Goal: Task Accomplishment & Management: Complete application form

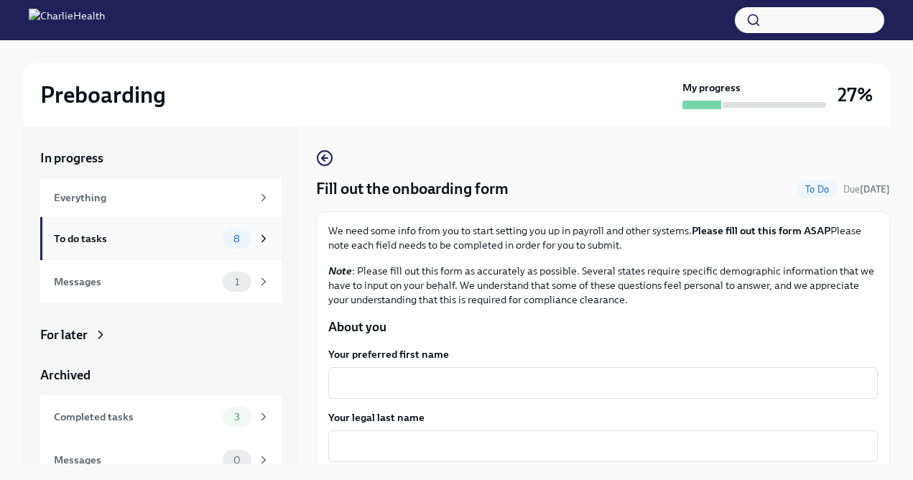
click at [244, 239] on span "8" at bounding box center [237, 239] width 24 height 11
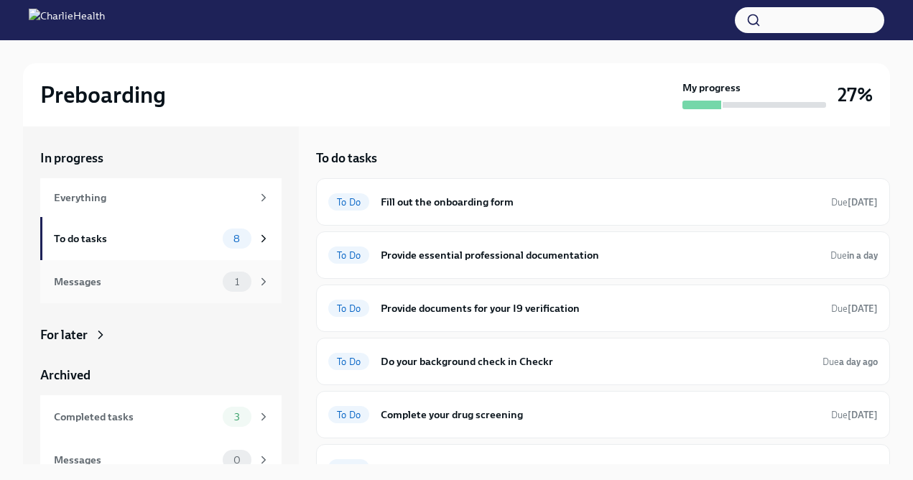
click at [238, 276] on div "1" at bounding box center [237, 282] width 29 height 20
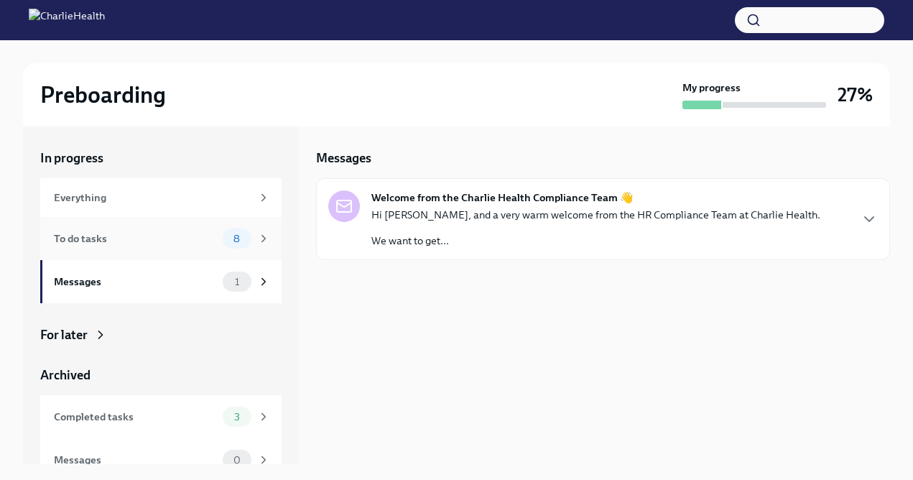
click at [236, 248] on div "8" at bounding box center [237, 238] width 29 height 20
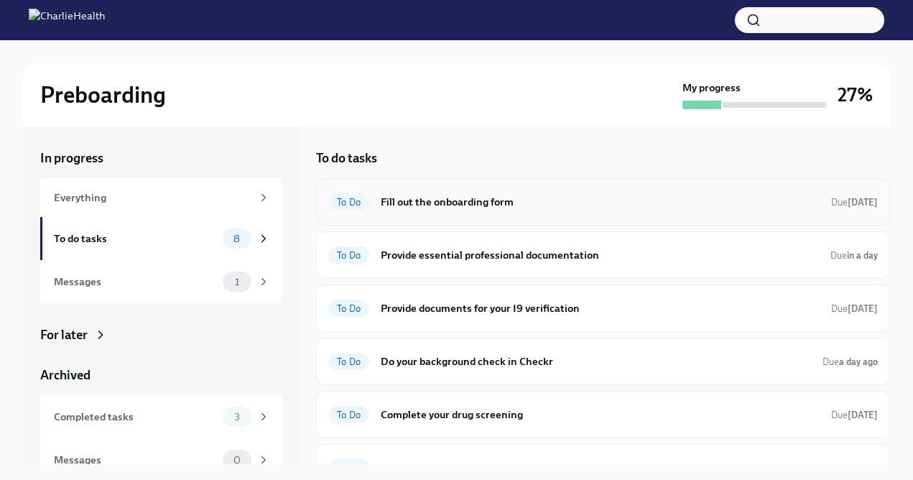
click at [474, 211] on div "To Do Fill out the onboarding form Due [DATE]" at bounding box center [603, 201] width 550 height 23
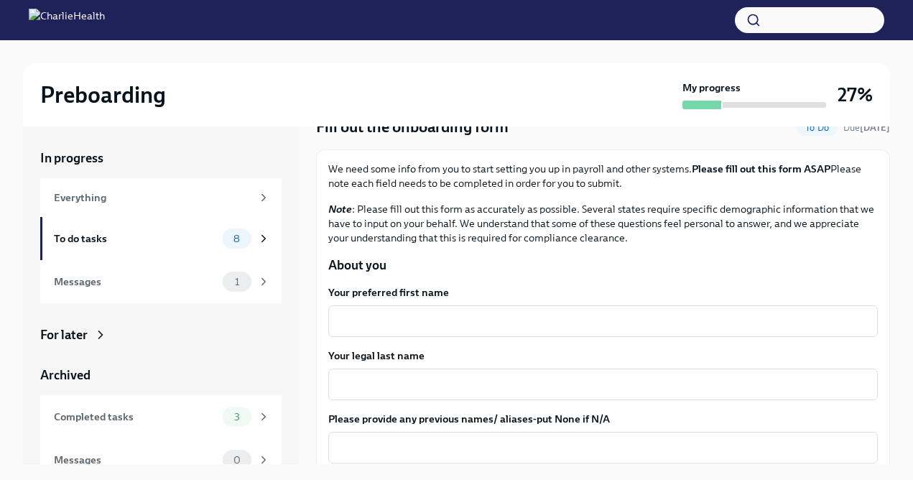
scroll to position [63, 0]
click at [445, 329] on div "x ​" at bounding box center [603, 320] width 550 height 32
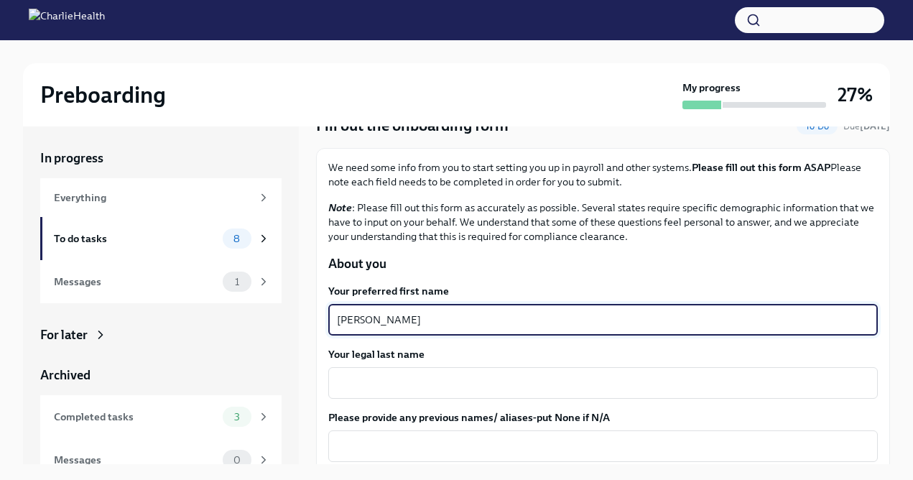
type textarea "[PERSON_NAME]"
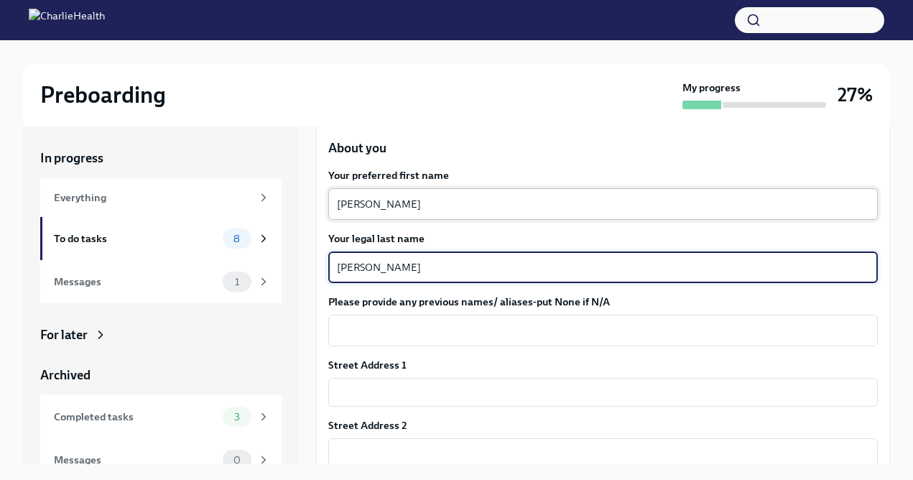
scroll to position [220, 0]
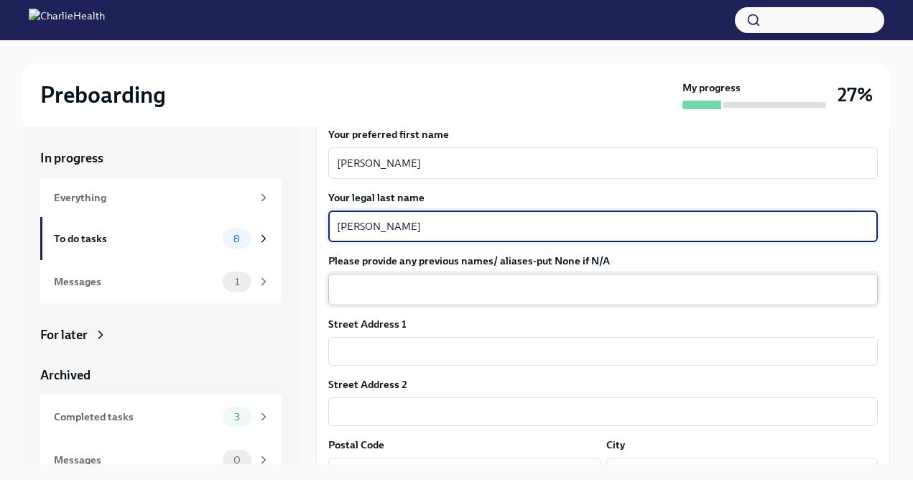
type textarea "[PERSON_NAME]"
click at [501, 290] on textarea "Please provide any previous names/ aliases-put None if N/A" at bounding box center [603, 289] width 532 height 17
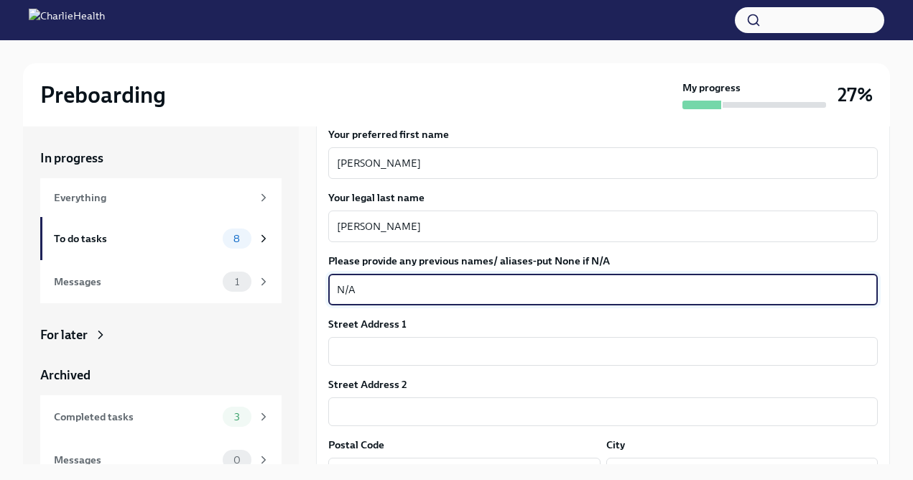
type textarea "N/A"
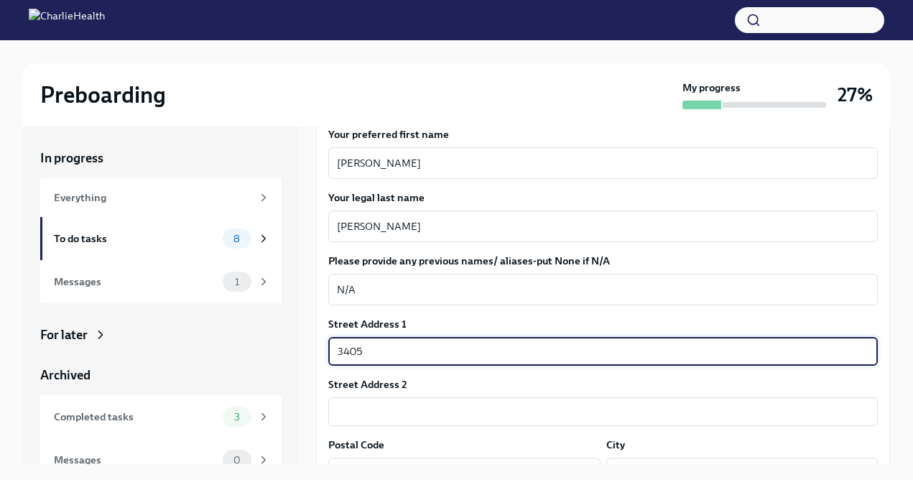
type input "[STREET_ADDRESS]"
type input "Apt 1746"
type input "11224"
type input "[GEOGRAPHIC_DATA]"
type input "NY"
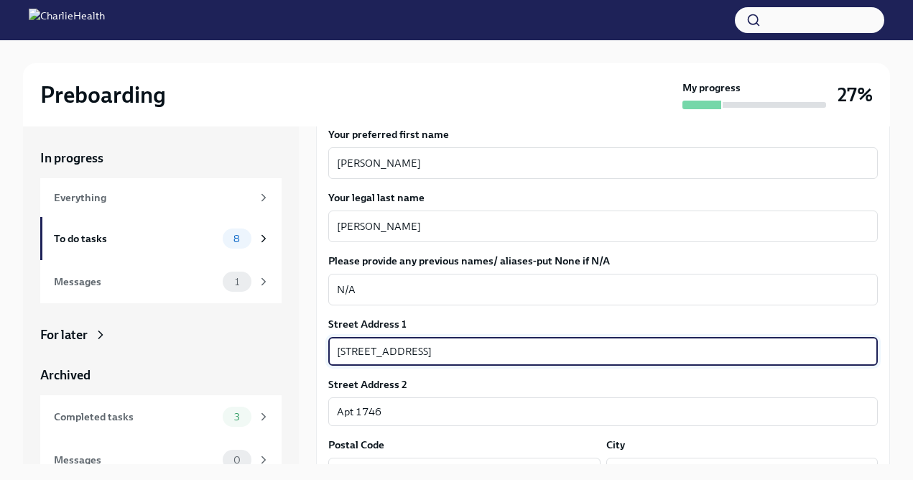
type input "US"
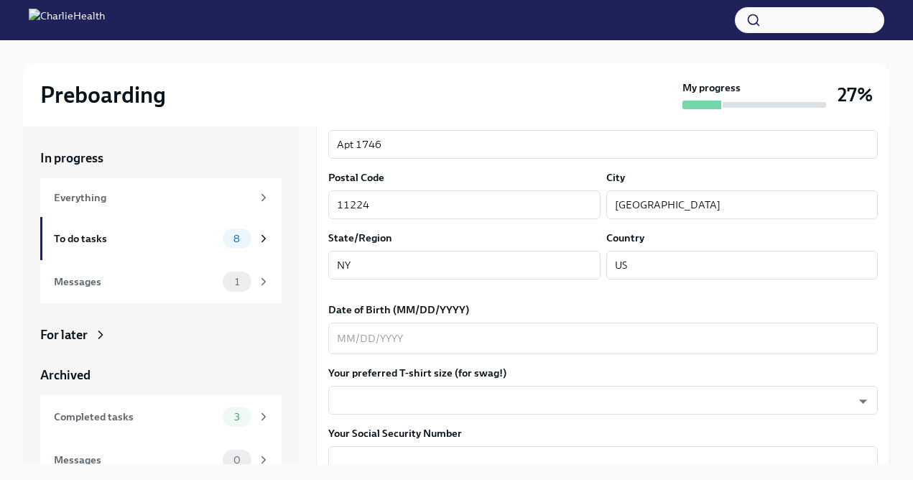
scroll to position [509, 0]
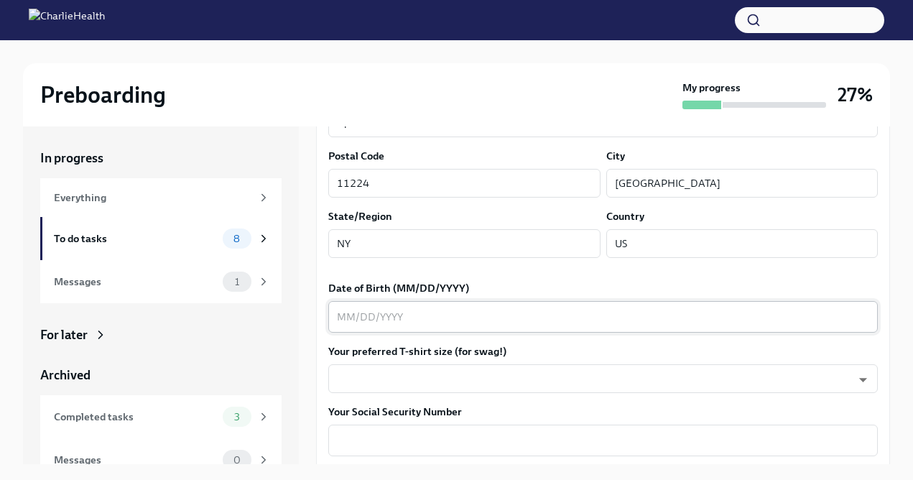
click at [475, 323] on textarea "Date of Birth (MM/DD/YYYY)" at bounding box center [603, 316] width 532 height 17
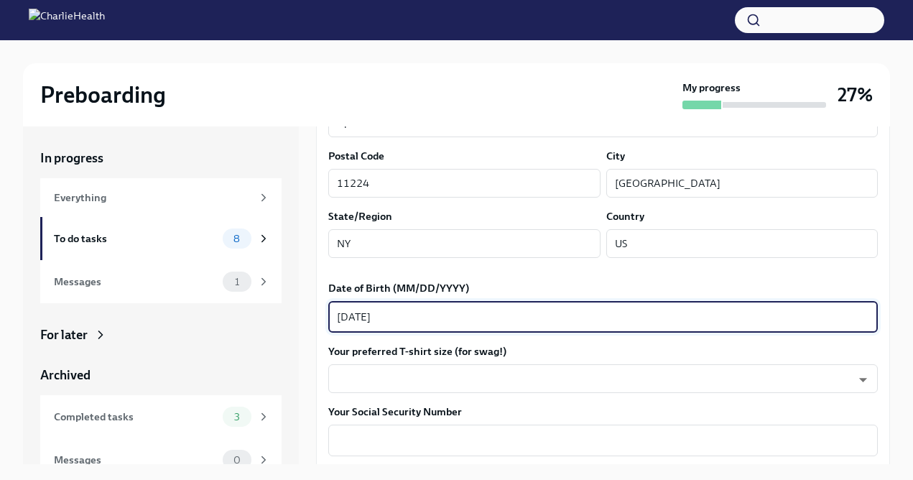
type textarea "[DATE]"
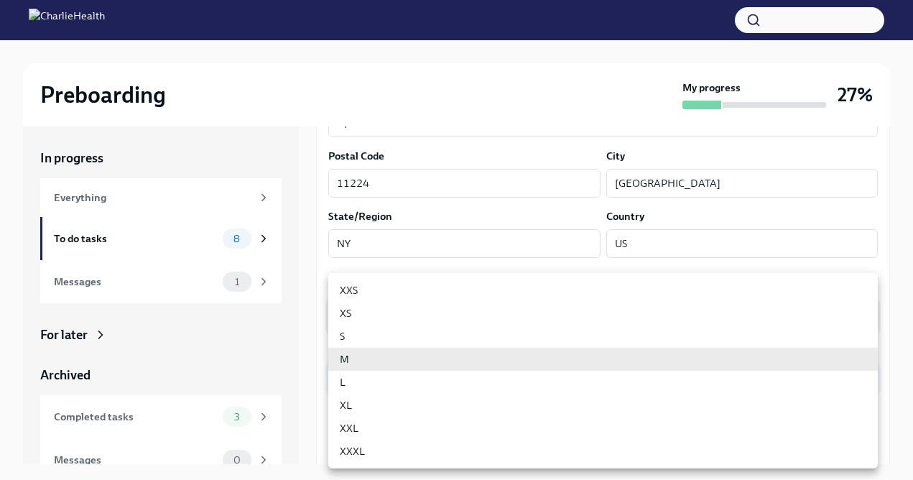
type input "wd3N6mQyWZ"
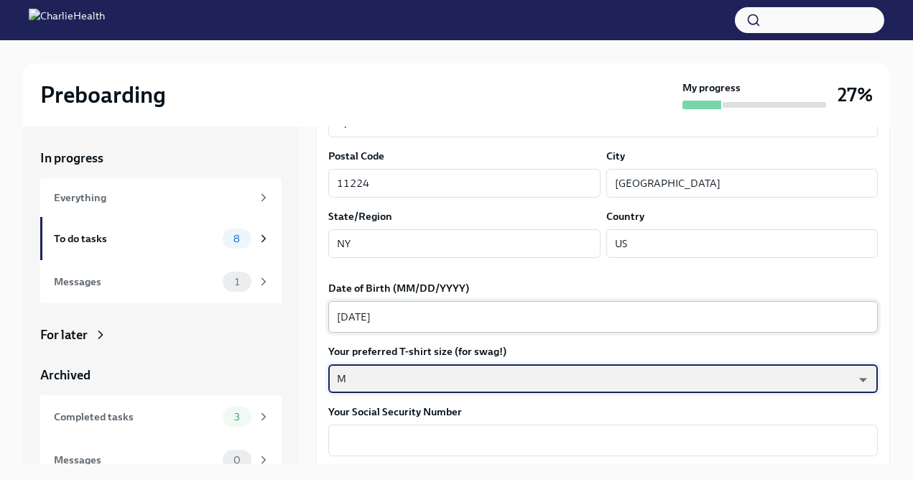
scroll to position [623, 0]
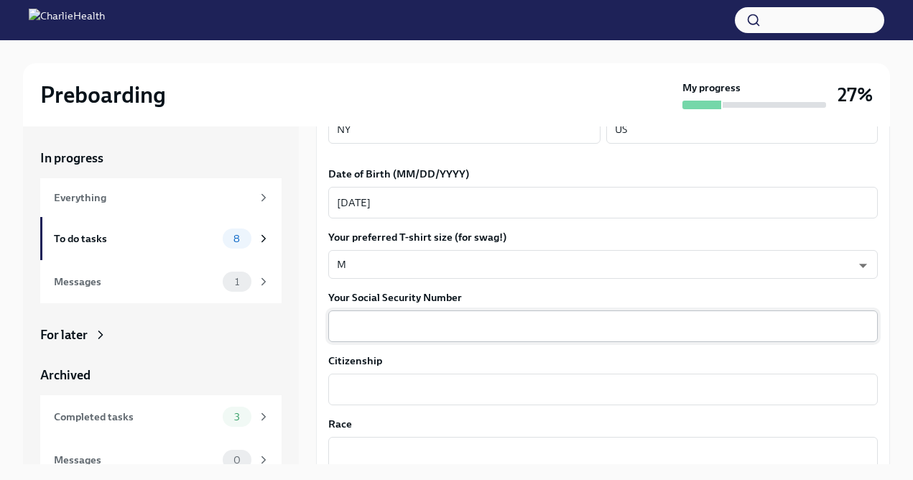
click at [416, 336] on div "x ​" at bounding box center [603, 326] width 550 height 32
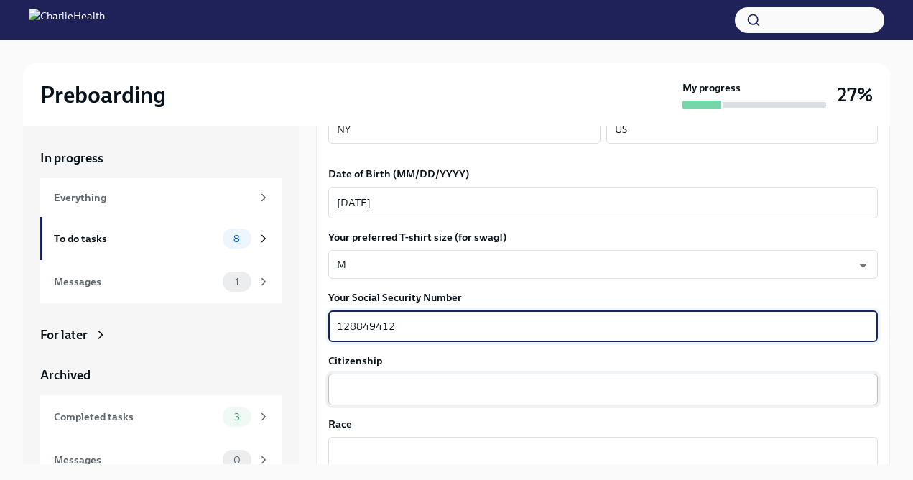
type textarea "128849412"
click at [410, 400] on div "x ​" at bounding box center [603, 390] width 550 height 32
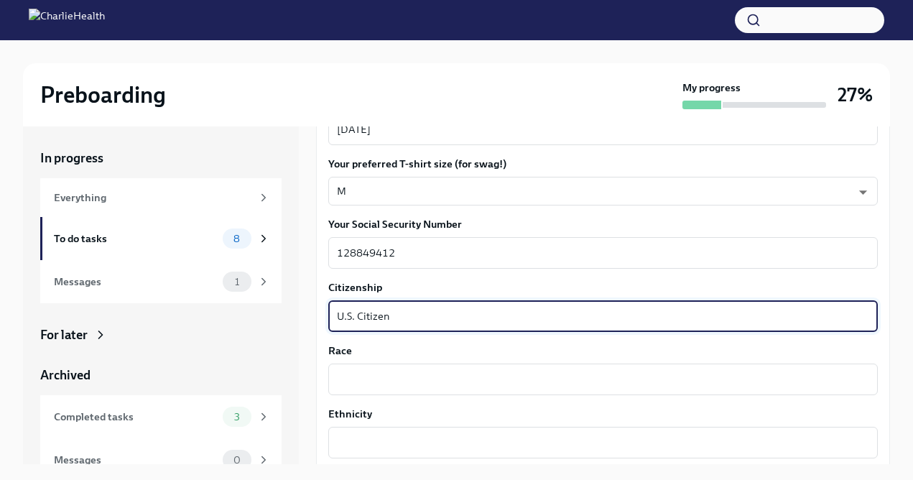
scroll to position [762, 0]
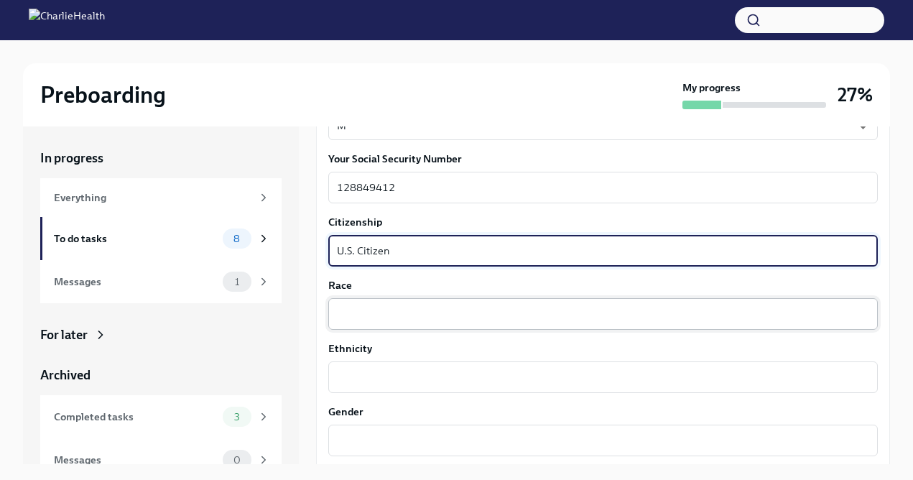
type textarea "U.S. Citizen"
click at [432, 321] on textarea "Race" at bounding box center [603, 313] width 532 height 17
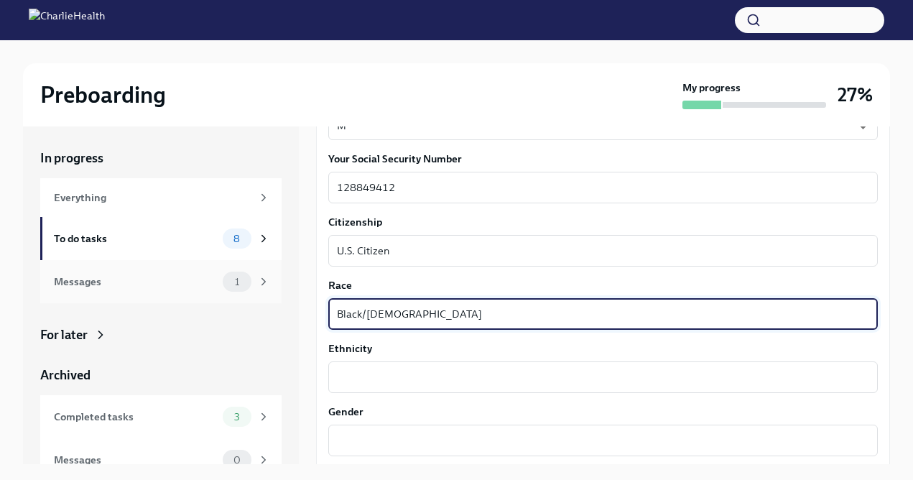
drag, startPoint x: 472, startPoint y: 316, endPoint x: 231, endPoint y: 269, distance: 246.0
click at [231, 269] on div "In progress Everything To do tasks 8 Messages 1 For later Archived Completed ta…" at bounding box center [456, 295] width 867 height 338
type textarea "Black/[DEMOGRAPHIC_DATA]"
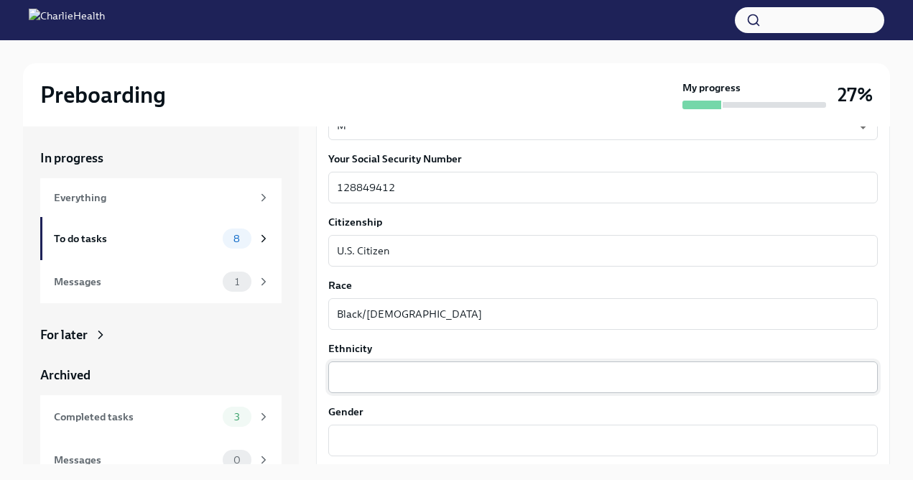
click at [372, 391] on div "x ​" at bounding box center [603, 377] width 550 height 32
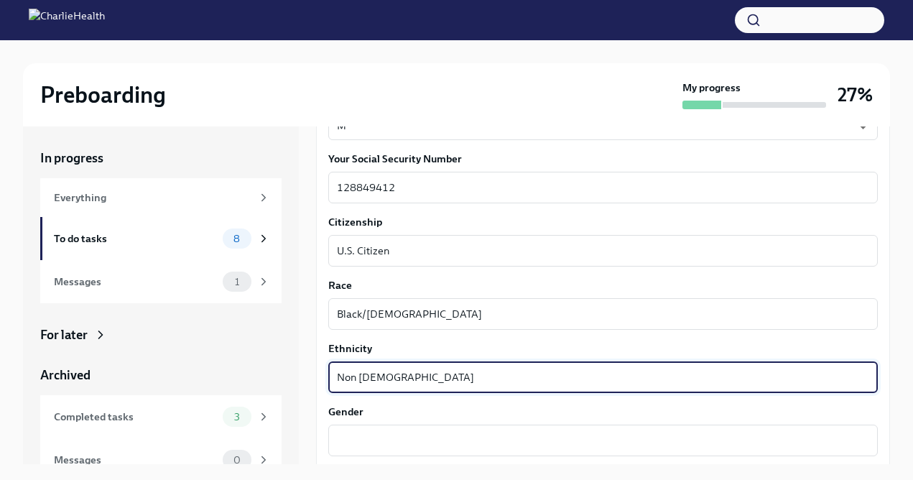
type textarea "Non [DEMOGRAPHIC_DATA]"
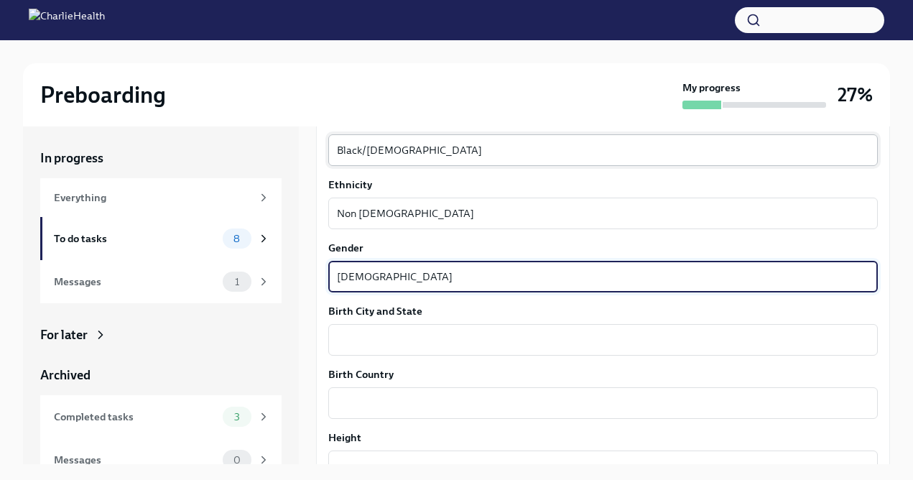
scroll to position [932, 0]
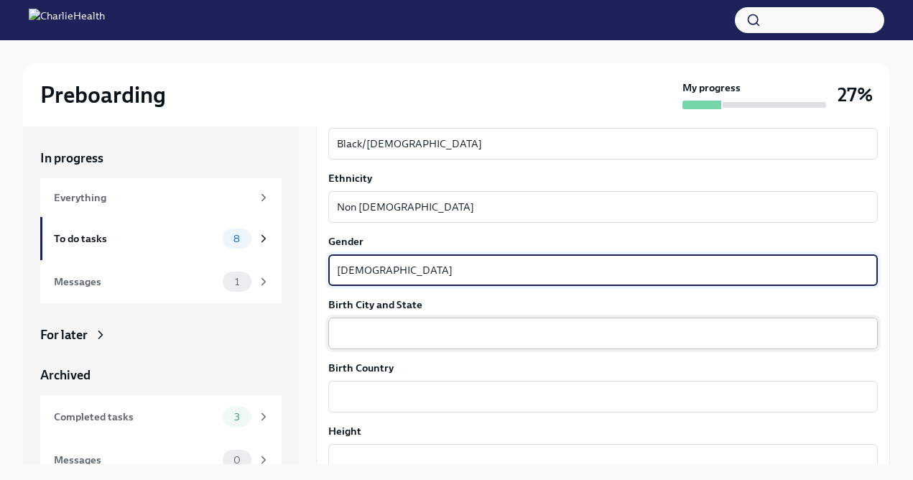
type textarea "[DEMOGRAPHIC_DATA]"
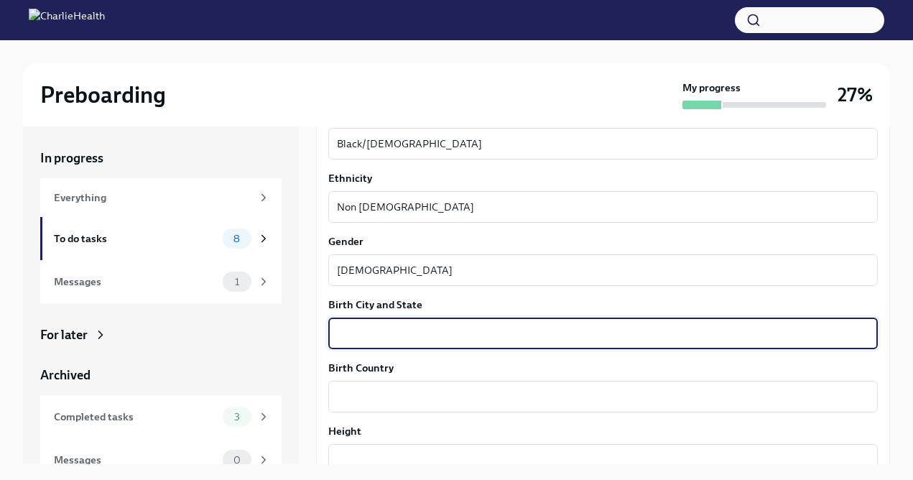
click at [413, 325] on textarea "Birth City and State" at bounding box center [603, 333] width 532 height 17
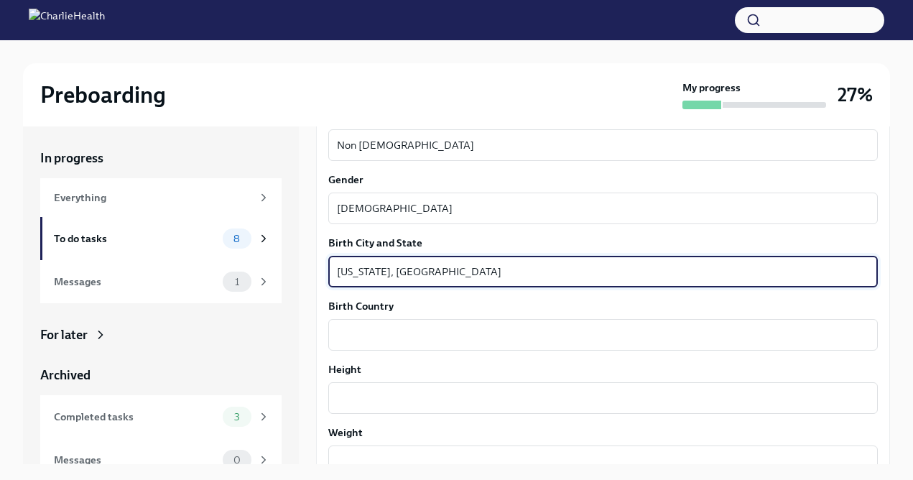
scroll to position [1004, 0]
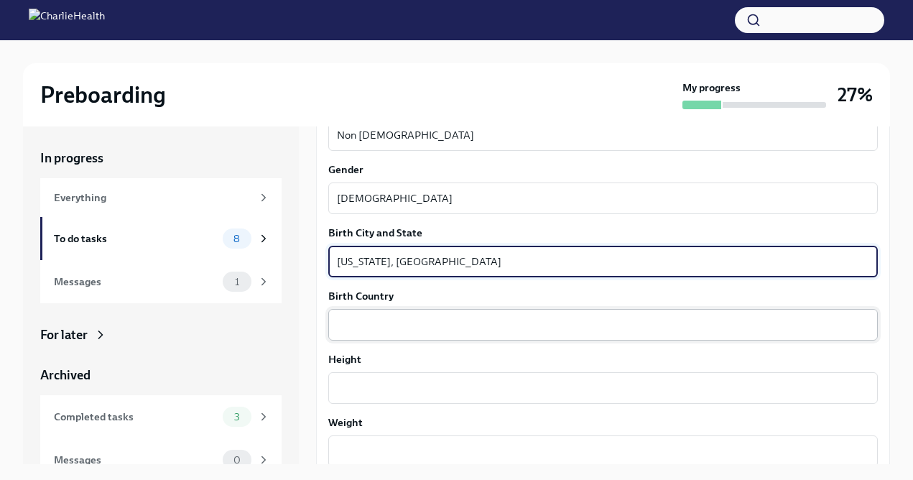
type textarea "[US_STATE], [GEOGRAPHIC_DATA]"
click at [457, 317] on textarea "Birth Country" at bounding box center [603, 324] width 532 height 17
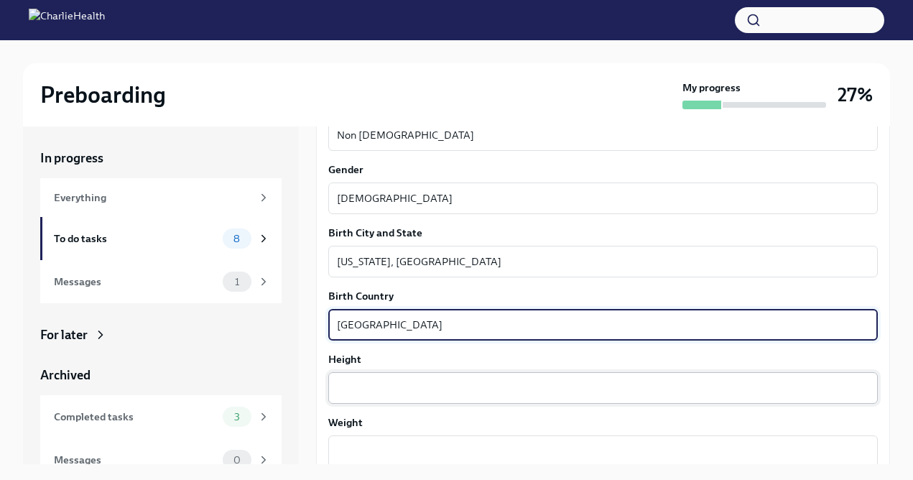
type textarea "[GEOGRAPHIC_DATA]"
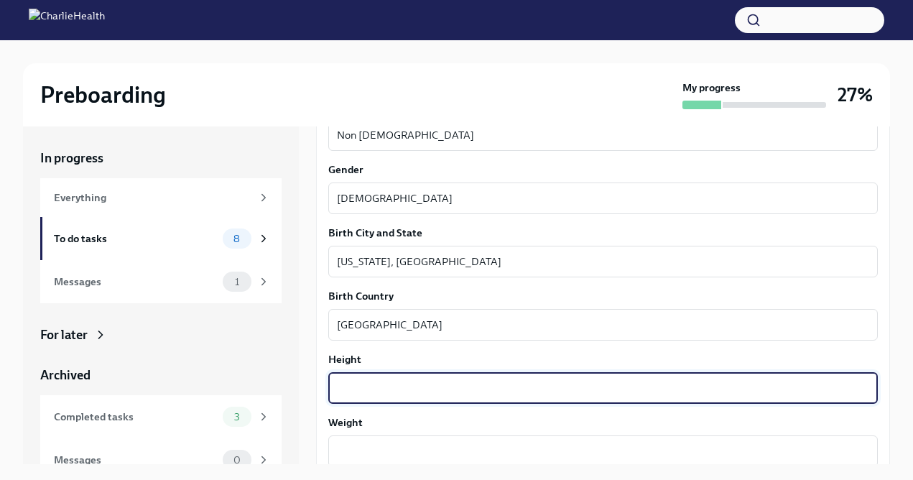
click at [460, 388] on textarea "Height" at bounding box center [603, 387] width 532 height 17
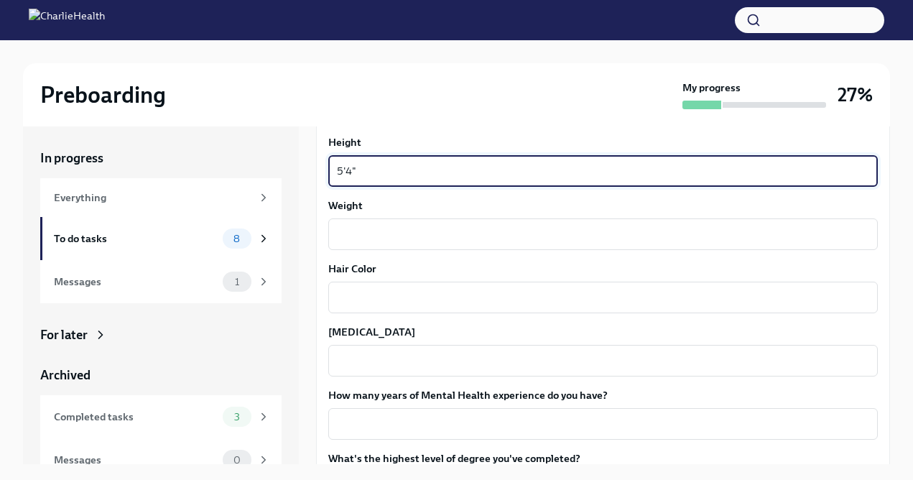
scroll to position [1227, 0]
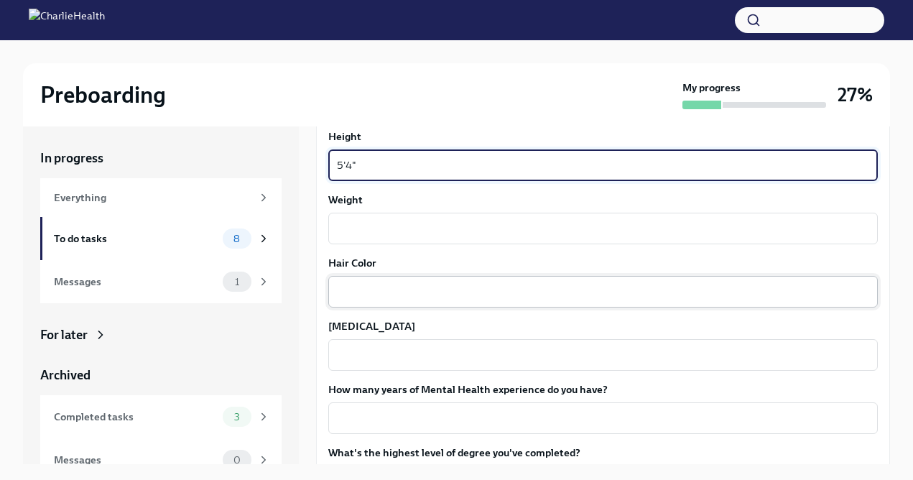
type textarea "5'4""
click at [504, 297] on textarea "Hair Color" at bounding box center [603, 291] width 532 height 17
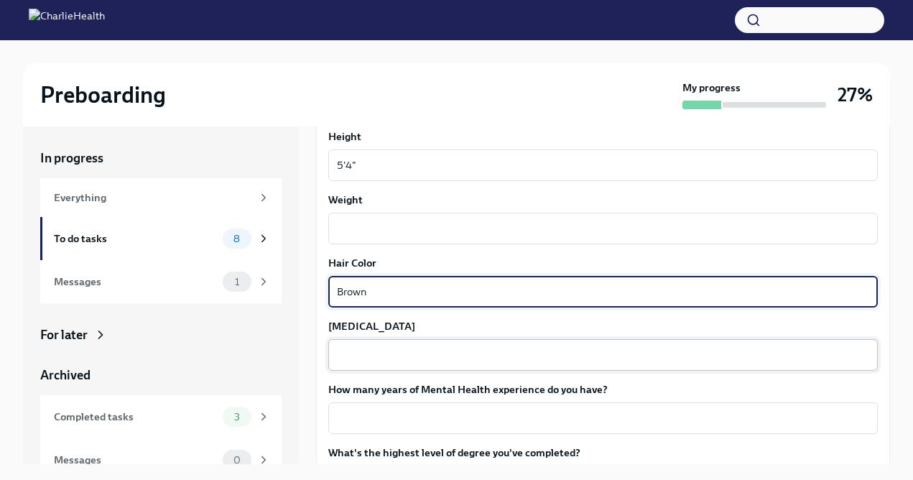
type textarea "Brown"
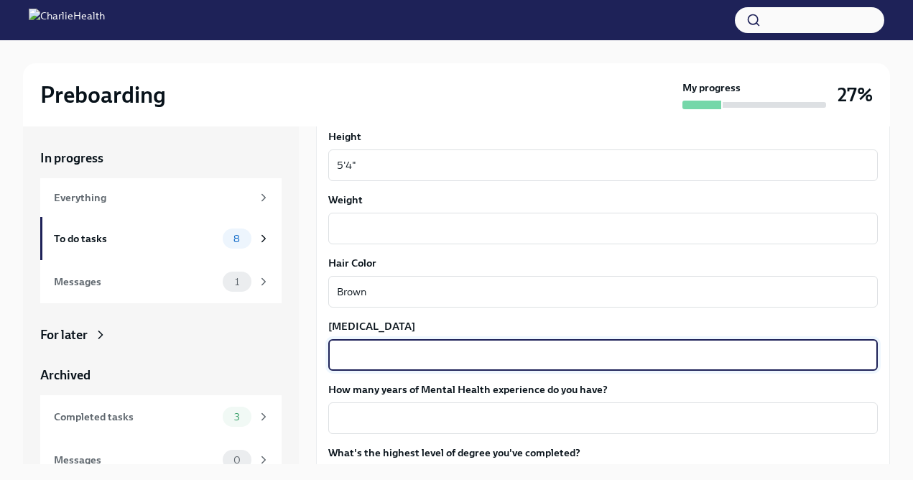
click at [525, 352] on textarea "[MEDICAL_DATA]" at bounding box center [603, 354] width 532 height 17
type textarea "Brown"
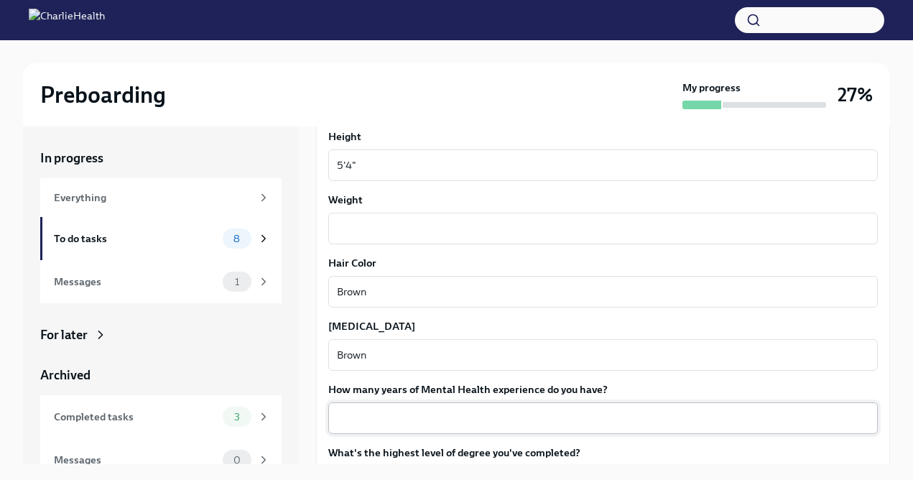
click at [542, 407] on div "x ​" at bounding box center [603, 418] width 550 height 32
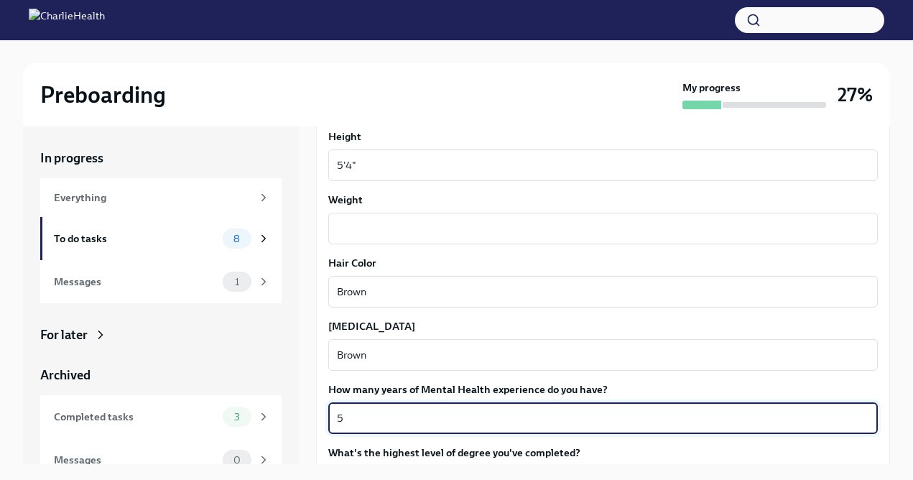
scroll to position [1355, 0]
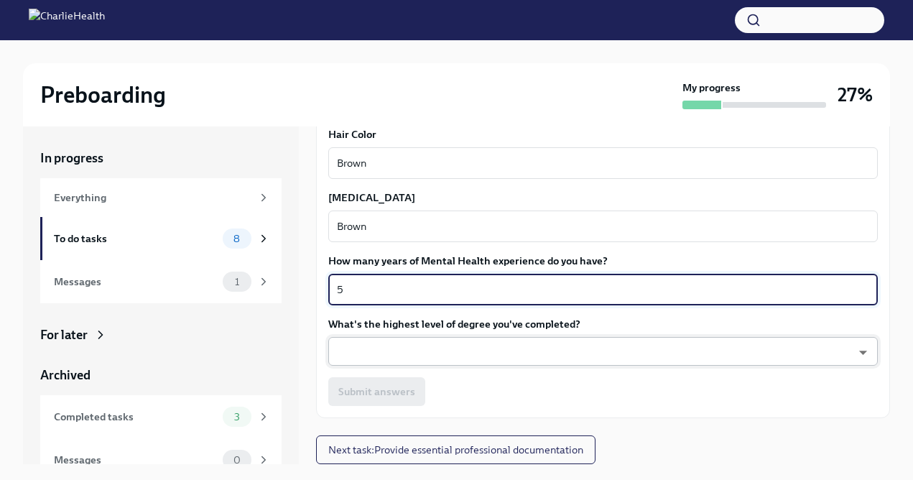
type textarea "5"
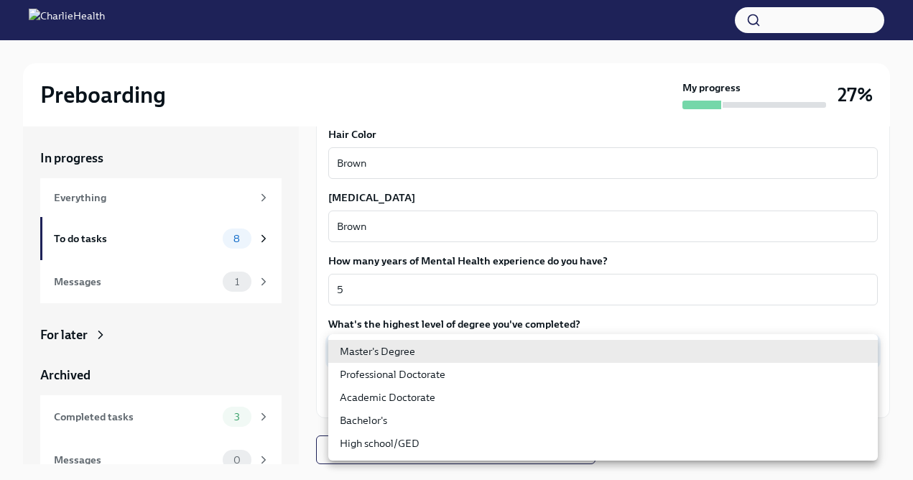
click at [550, 352] on body "Preboarding My progress 27% In progress Everything To do tasks 8 Messages 1 For…" at bounding box center [456, 252] width 913 height 504
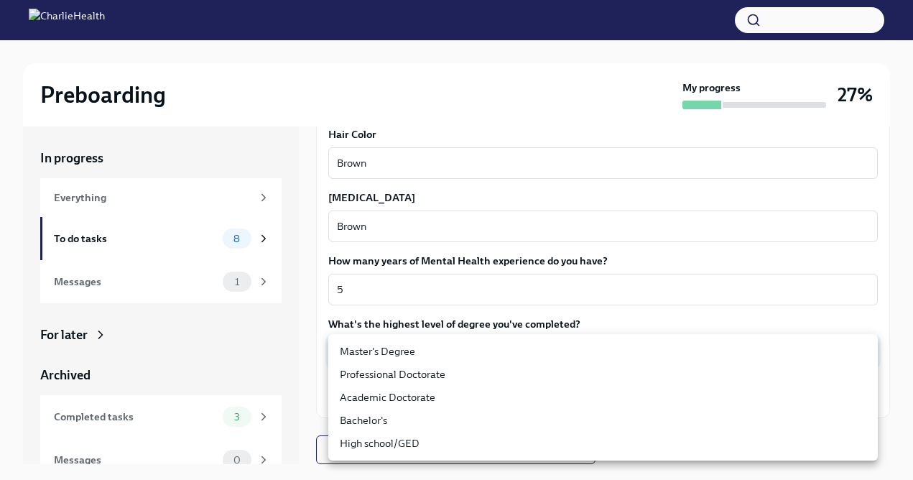
click at [555, 349] on li "Master's Degree" at bounding box center [603, 351] width 550 height 23
type input "2vBr-ghkD"
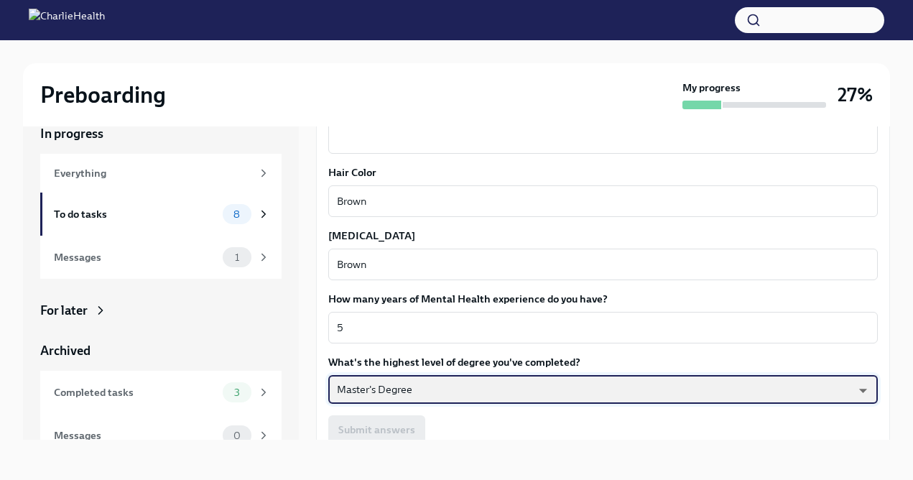
scroll to position [1280, 0]
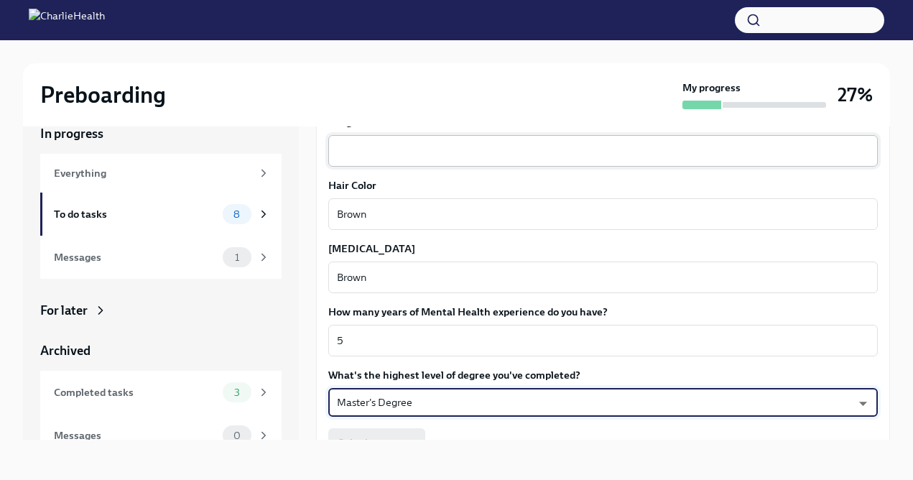
click at [440, 159] on textarea "Weight" at bounding box center [603, 150] width 532 height 17
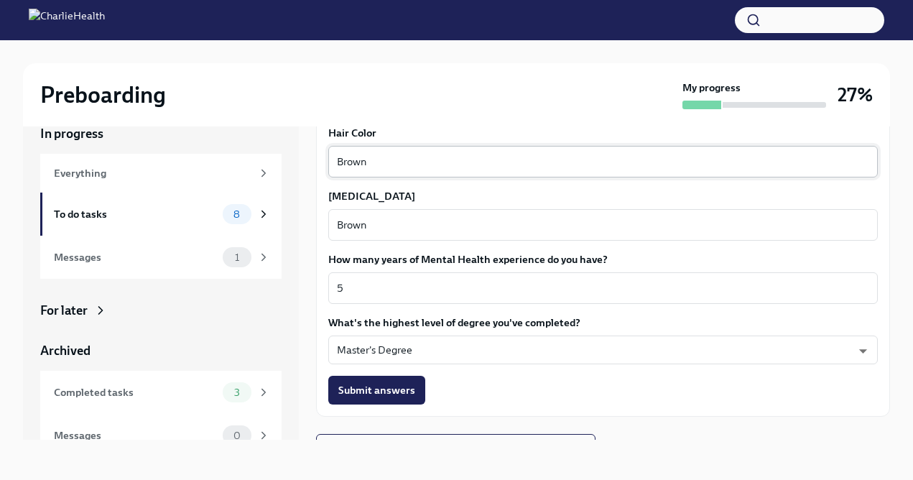
scroll to position [1337, 0]
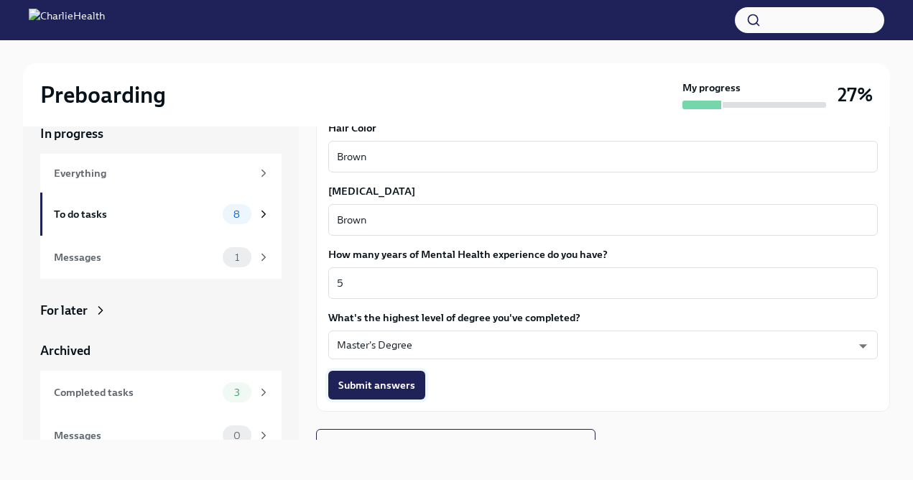
type textarea "n/a"
click at [392, 379] on span "Submit answers" at bounding box center [376, 385] width 77 height 14
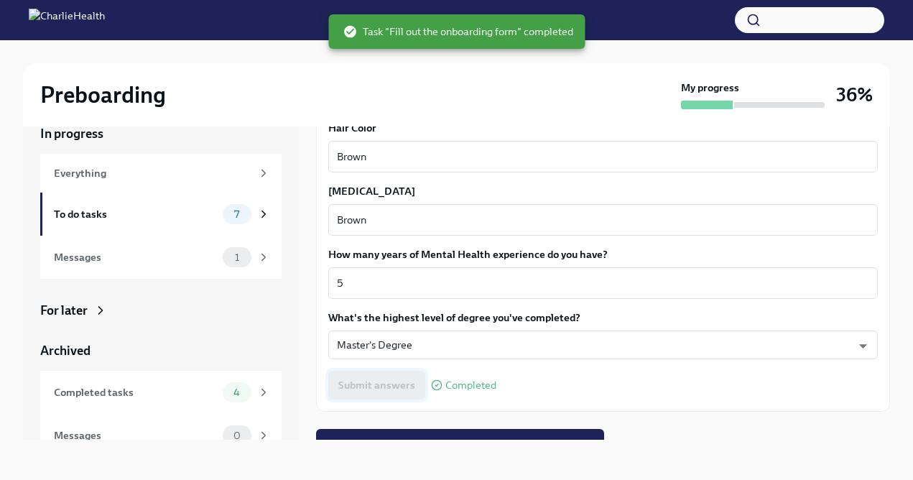
scroll to position [1355, 0]
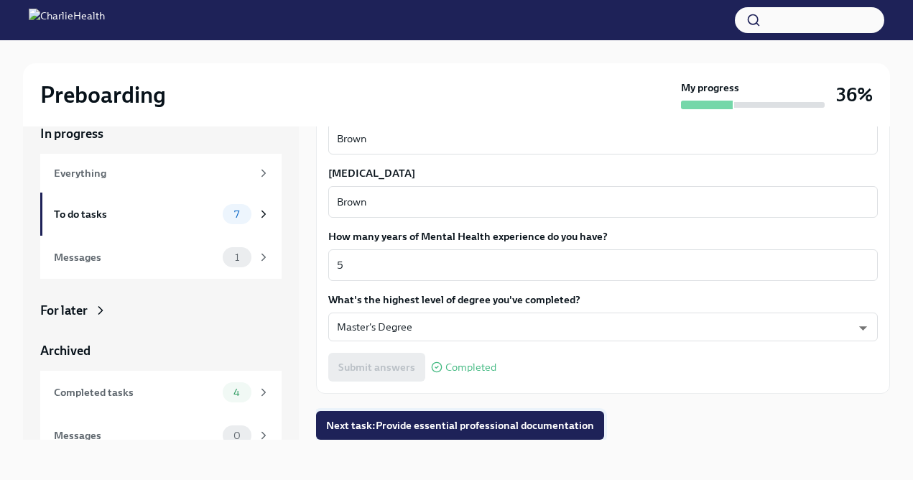
click at [407, 433] on button "Next task : Provide essential professional documentation" at bounding box center [460, 425] width 288 height 29
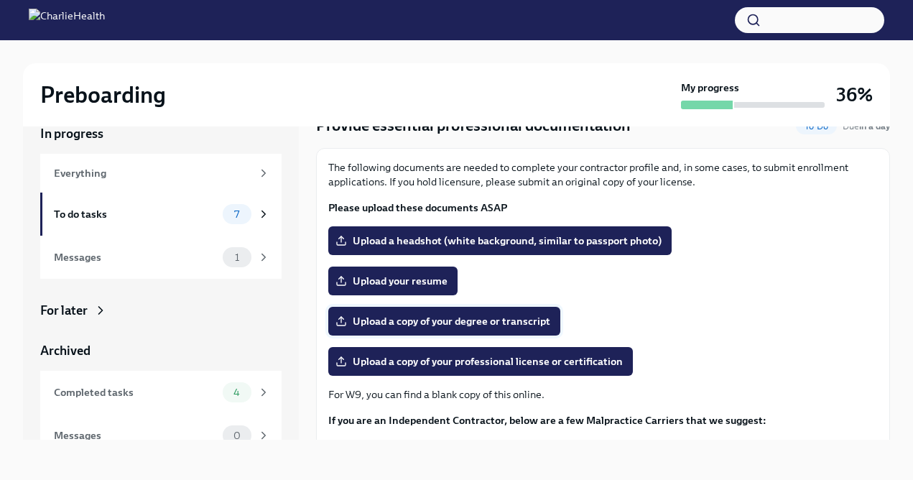
scroll to position [40, 0]
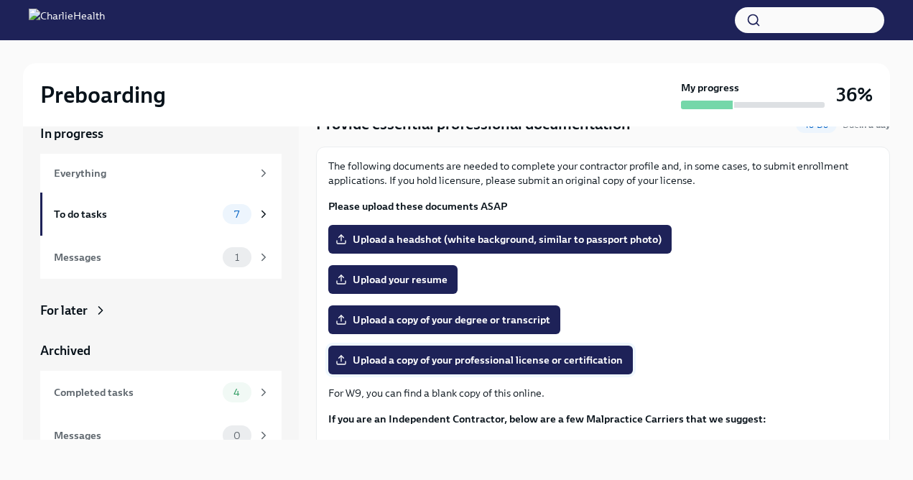
click at [463, 358] on span "Upload a copy of your professional license or certification" at bounding box center [480, 360] width 285 height 14
click at [0, 0] on input "Upload a copy of your professional license or certification" at bounding box center [0, 0] width 0 height 0
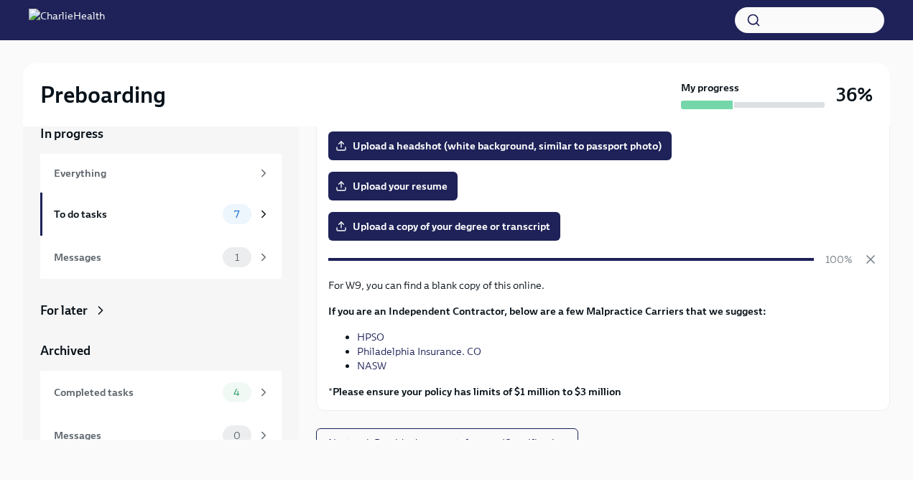
scroll to position [149, 0]
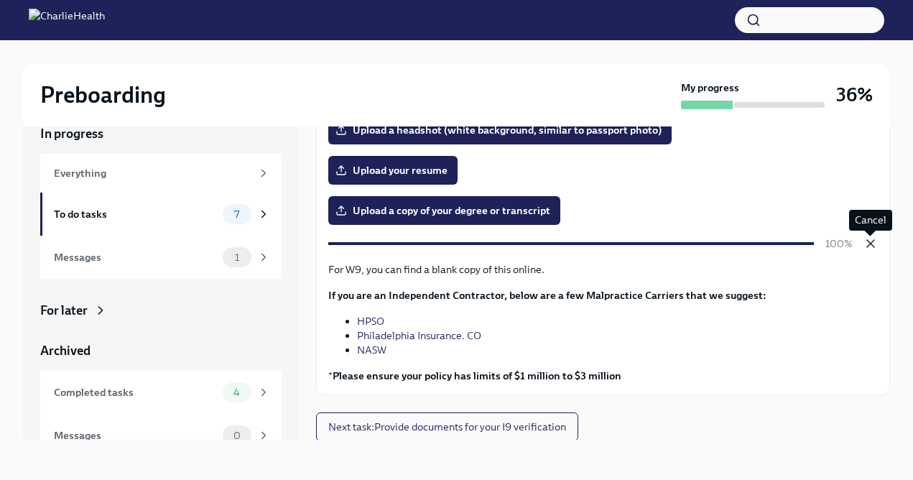
click at [868, 244] on icon "button" at bounding box center [871, 243] width 14 height 14
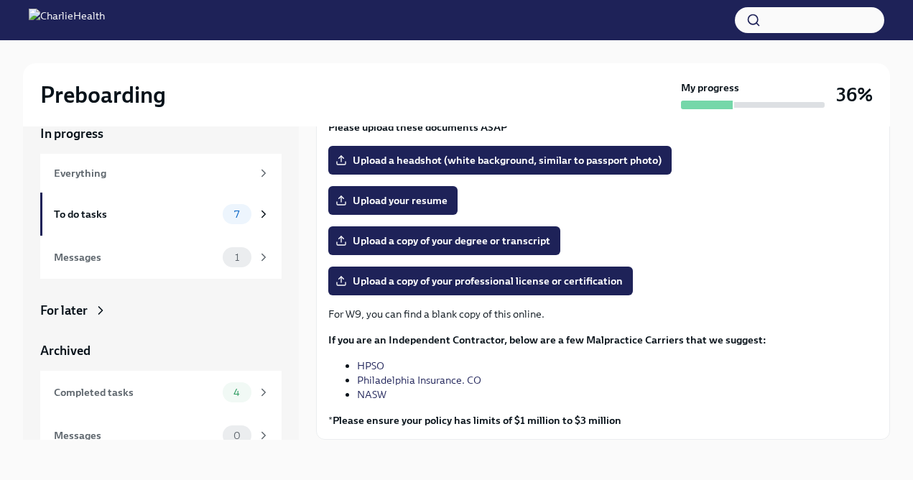
scroll to position [121, 0]
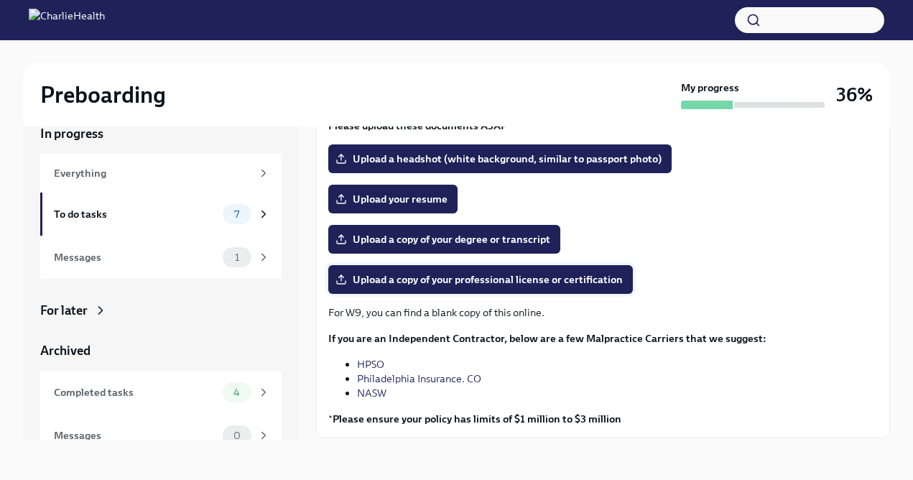
click at [527, 281] on span "Upload a copy of your professional license or certification" at bounding box center [480, 279] width 285 height 14
click at [0, 0] on input "Upload a copy of your professional license or certification" at bounding box center [0, 0] width 0 height 0
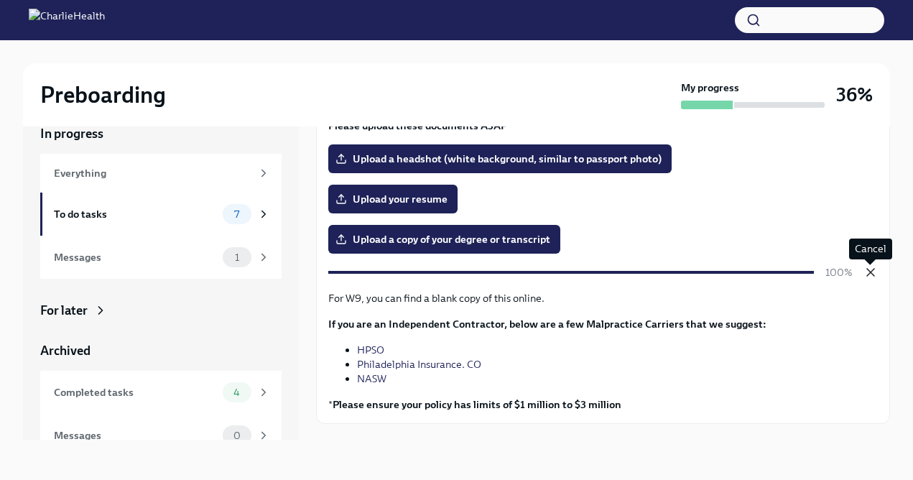
click at [869, 265] on icon "button" at bounding box center [871, 272] width 14 height 14
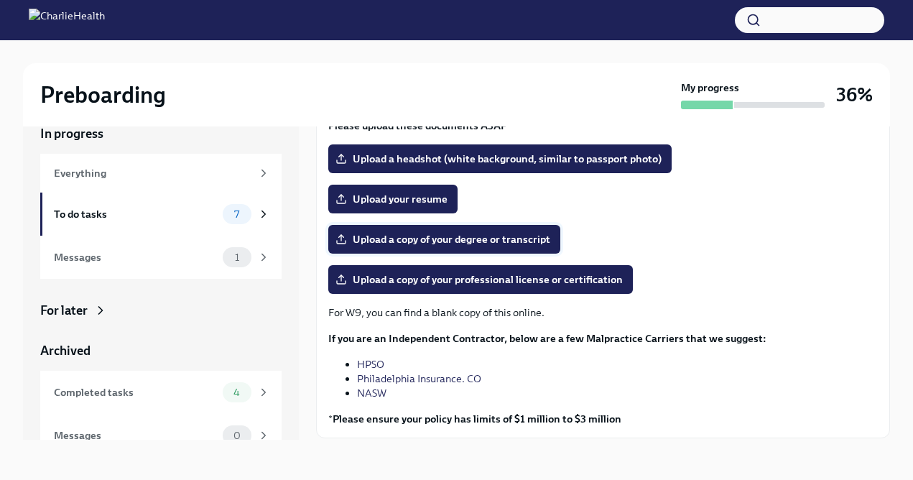
click at [522, 239] on span "Upload a copy of your degree or transcript" at bounding box center [444, 239] width 212 height 14
click at [0, 0] on input "Upload a copy of your degree or transcript" at bounding box center [0, 0] width 0 height 0
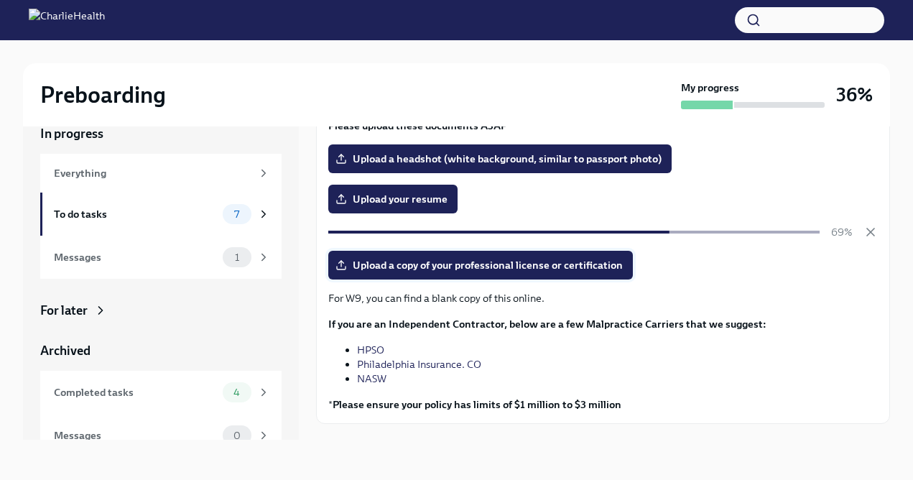
click at [588, 262] on span "Upload a copy of your professional license or certification" at bounding box center [480, 265] width 285 height 14
click at [0, 0] on input "Upload a copy of your professional license or certification" at bounding box center [0, 0] width 0 height 0
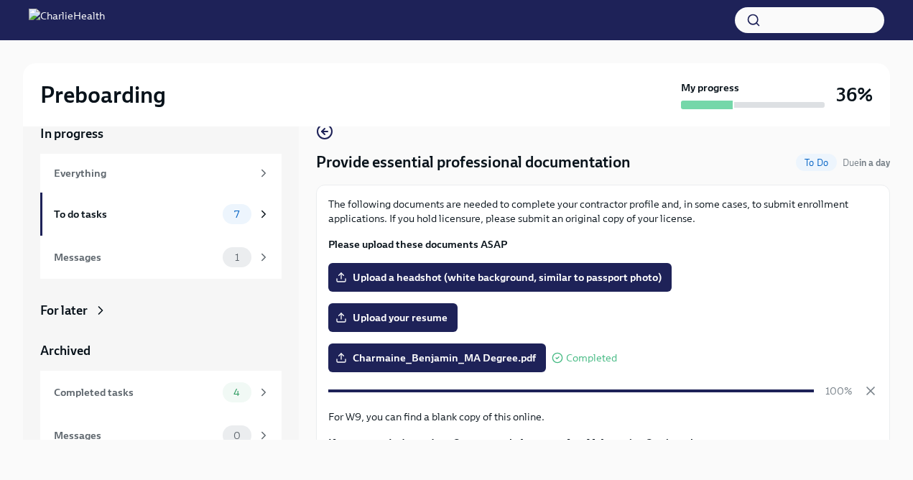
scroll to position [0, 0]
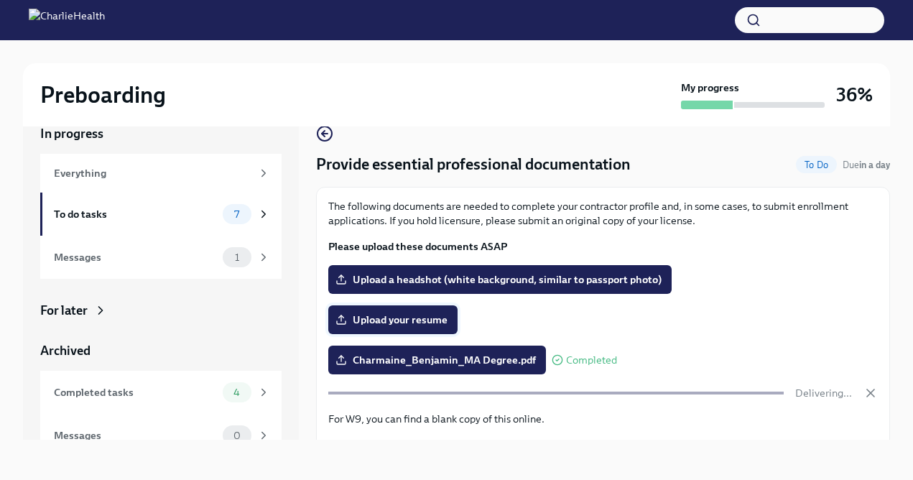
click at [433, 311] on label "Upload your resume" at bounding box center [392, 319] width 129 height 29
click at [0, 0] on input "Upload your resume" at bounding box center [0, 0] width 0 height 0
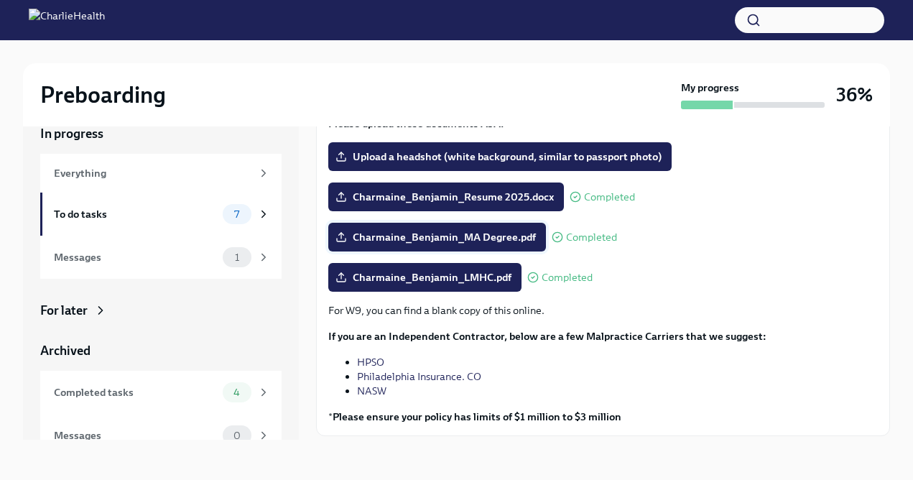
scroll to position [137, 0]
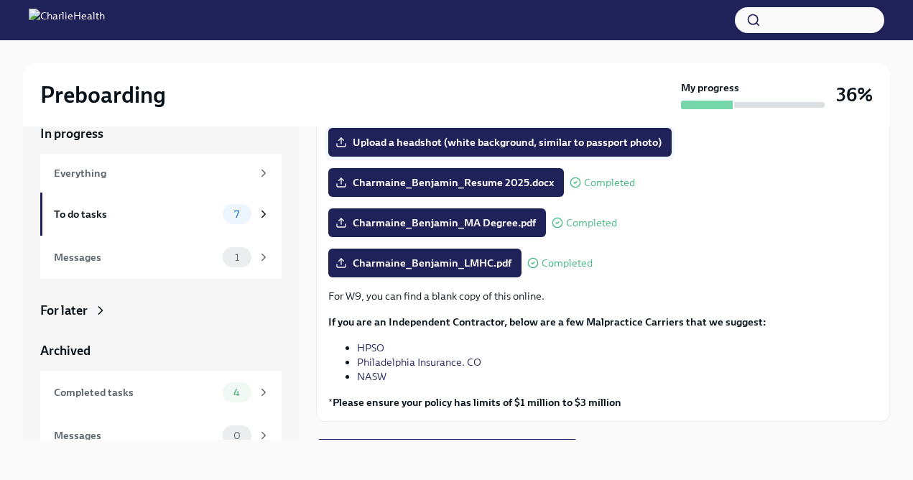
click at [548, 138] on span "Upload a headshot (white background, similar to passport photo)" at bounding box center [499, 142] width 323 height 14
click at [0, 0] on input "Upload a headshot (white background, similar to passport photo)" at bounding box center [0, 0] width 0 height 0
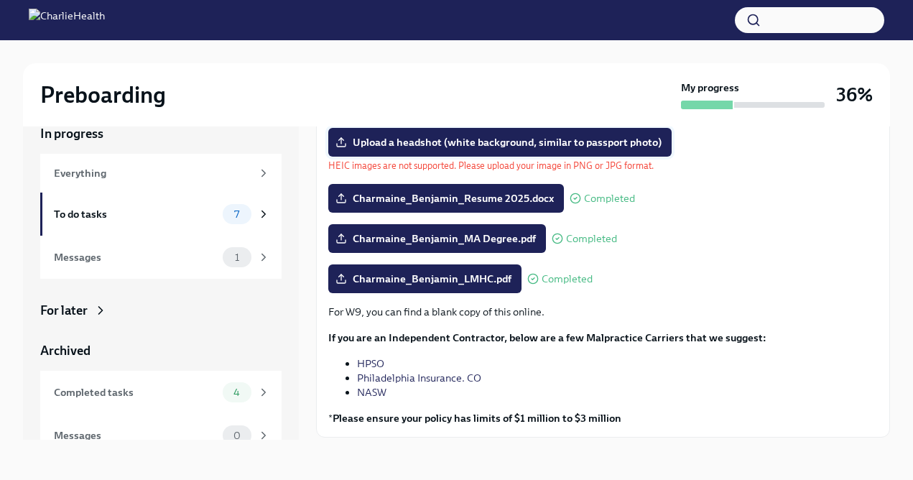
click at [454, 144] on span "Upload a headshot (white background, similar to passport photo)" at bounding box center [499, 142] width 323 height 14
click at [0, 0] on input "Upload a headshot (white background, similar to passport photo)" at bounding box center [0, 0] width 0 height 0
click at [490, 138] on span "Upload a headshot (white background, similar to passport photo)" at bounding box center [499, 142] width 323 height 14
click at [0, 0] on input "Upload a headshot (white background, similar to passport photo)" at bounding box center [0, 0] width 0 height 0
click at [489, 145] on span "Upload a headshot (white background, similar to passport photo)" at bounding box center [499, 142] width 323 height 14
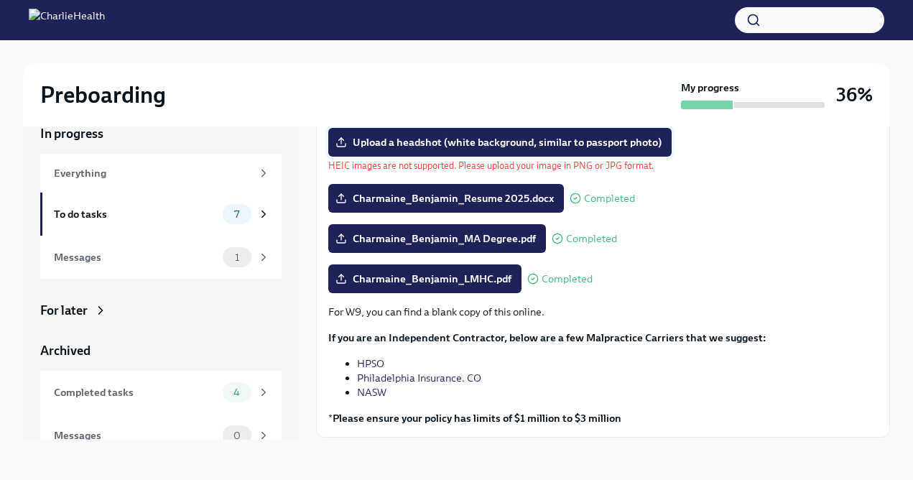
click at [0, 0] on input "Upload a headshot (white background, similar to passport photo)" at bounding box center [0, 0] width 0 height 0
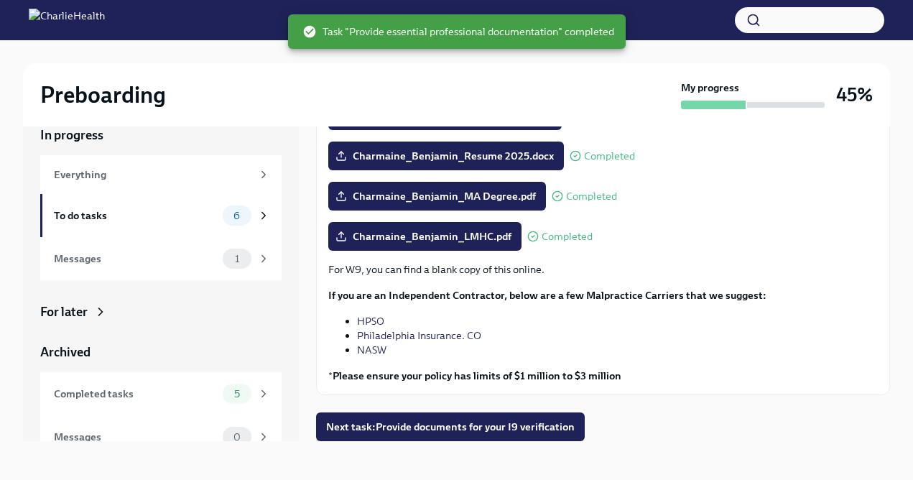
scroll to position [24, 0]
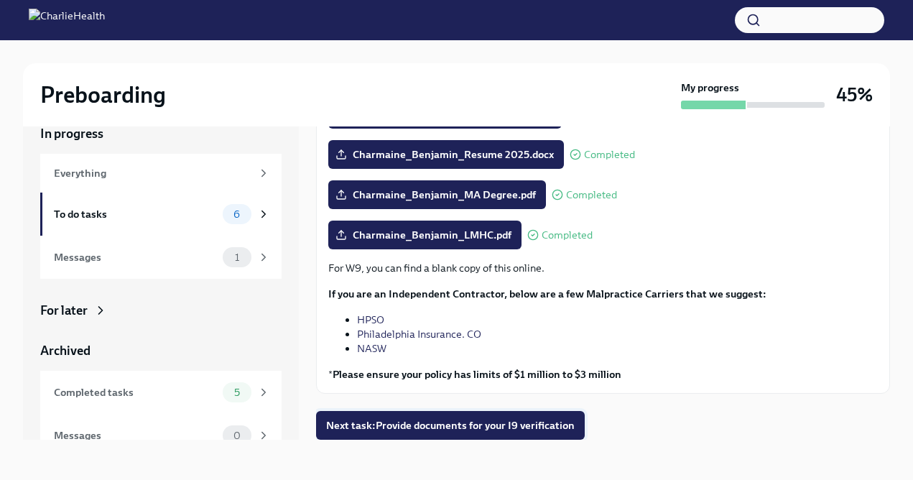
click at [441, 420] on span "Next task : Provide documents for your I9 verification" at bounding box center [450, 425] width 249 height 14
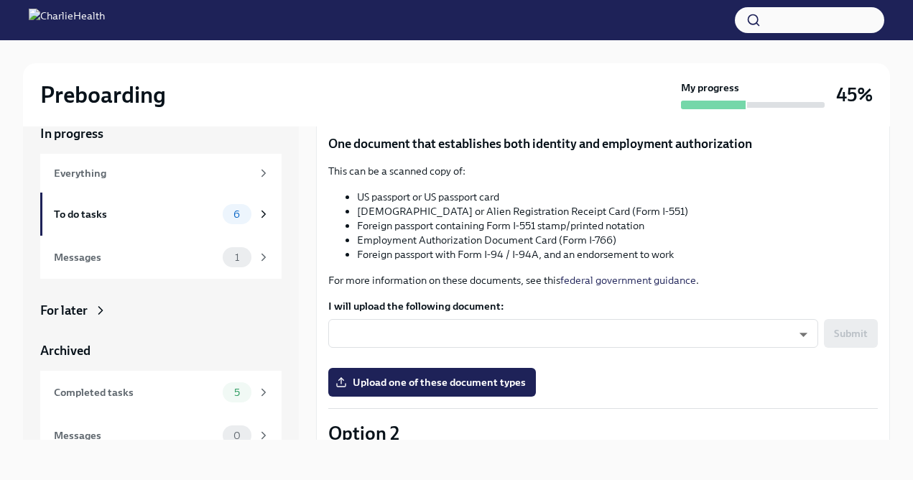
scroll to position [167, 0]
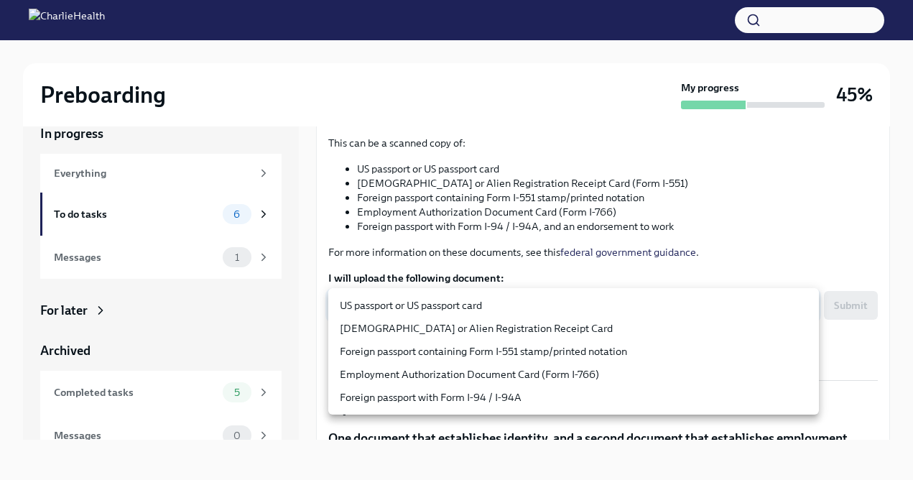
click at [624, 302] on body "Preboarding My progress 45% In progress Everything To do tasks 6 Messages 1 For…" at bounding box center [456, 228] width 913 height 504
click at [628, 306] on li "US passport or US passport card" at bounding box center [573, 305] width 491 height 23
type input "KnYOjnC8x"
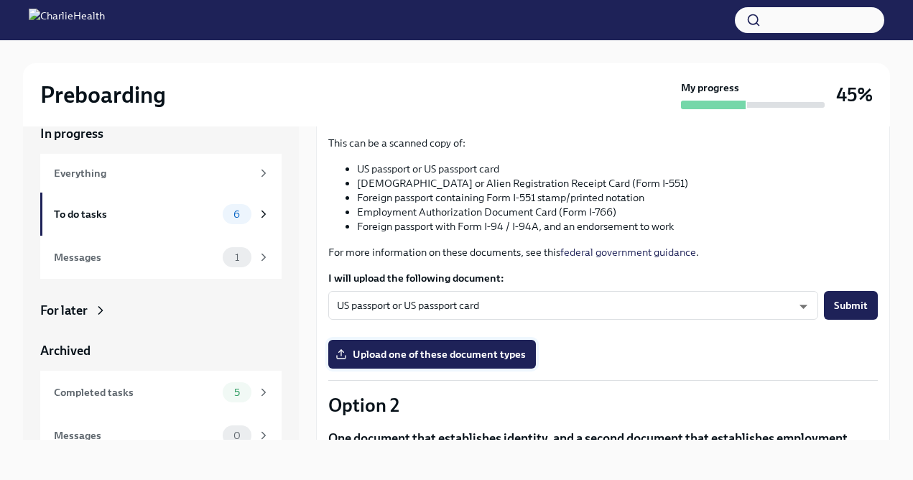
click at [462, 359] on span "Upload one of these document types" at bounding box center [432, 354] width 188 height 14
click at [0, 0] on input "Upload one of these document types" at bounding box center [0, 0] width 0 height 0
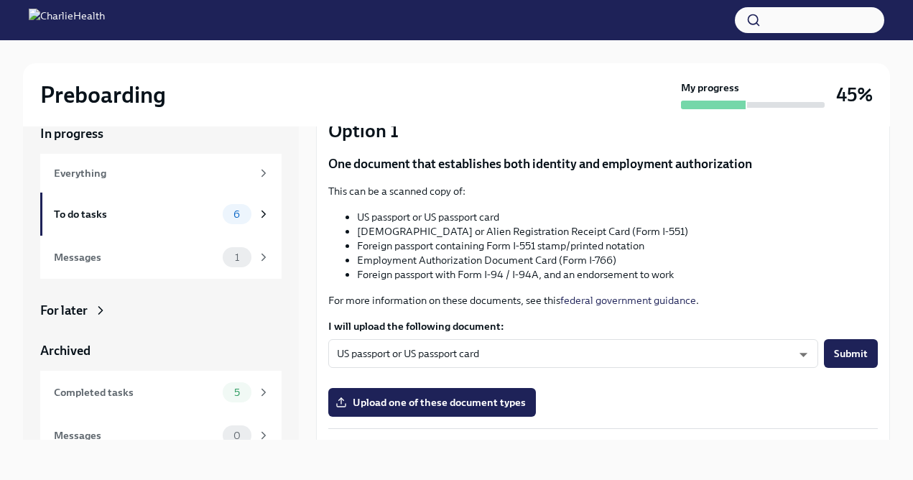
scroll to position [125, 0]
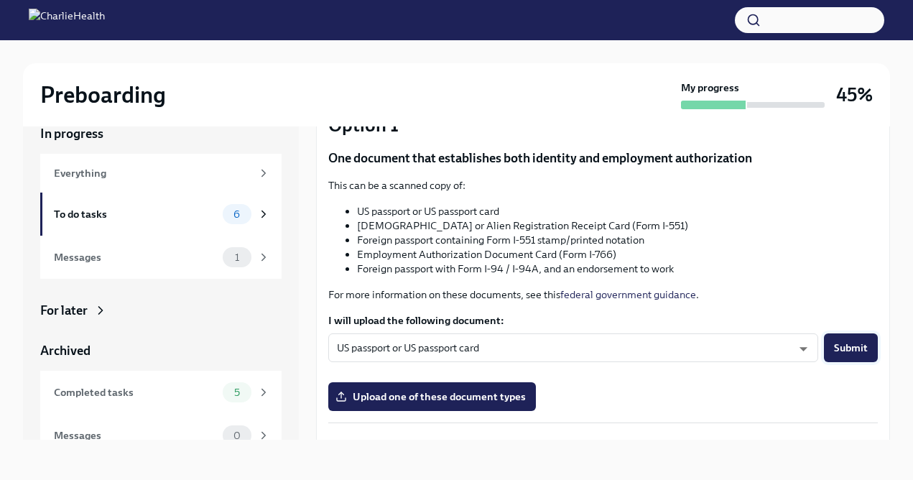
click at [853, 351] on span "Submit" at bounding box center [851, 348] width 34 height 14
click at [499, 393] on span "Upload one of these document types" at bounding box center [432, 396] width 188 height 14
click at [0, 0] on input "Upload one of these document types" at bounding box center [0, 0] width 0 height 0
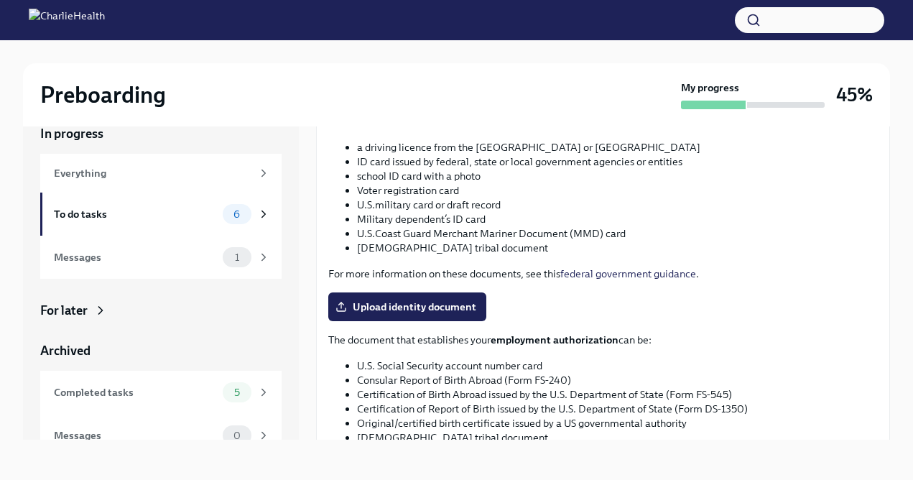
scroll to position [701, 0]
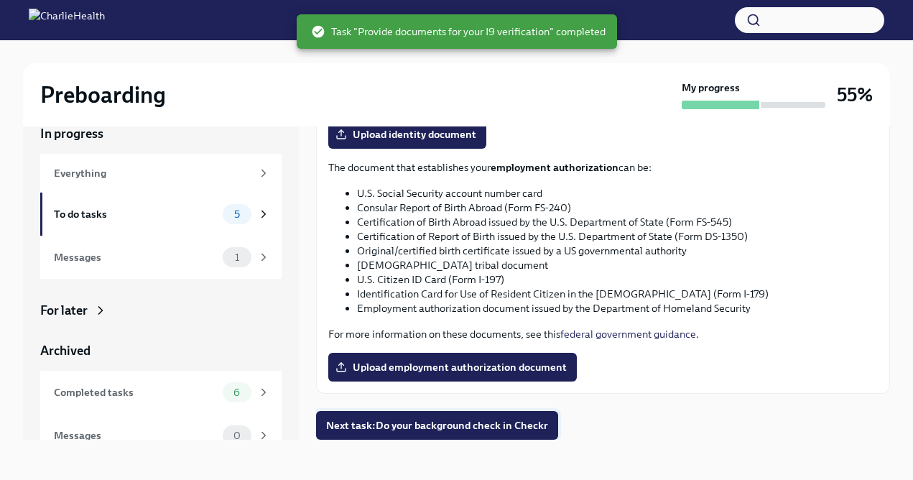
click at [522, 430] on span "Next task : Do your background check in Checkr" at bounding box center [437, 425] width 222 height 14
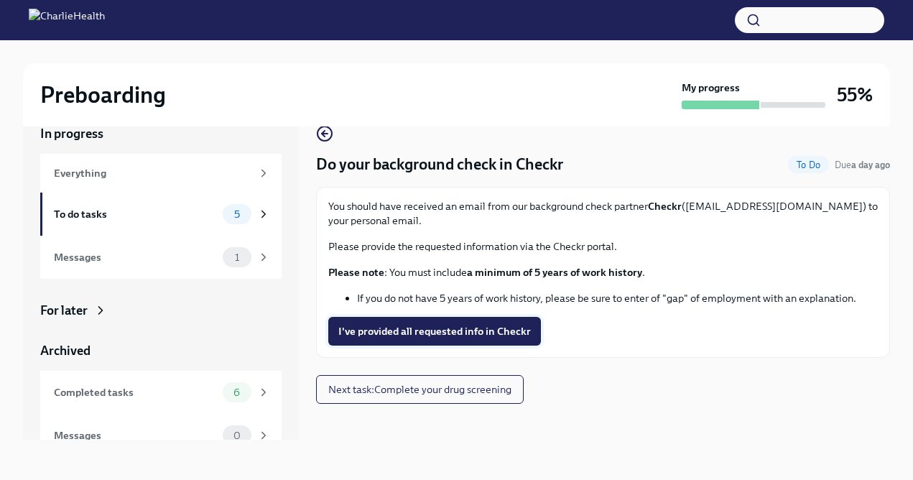
click at [526, 334] on span "I've provided all requested info in Checkr" at bounding box center [434, 331] width 193 height 14
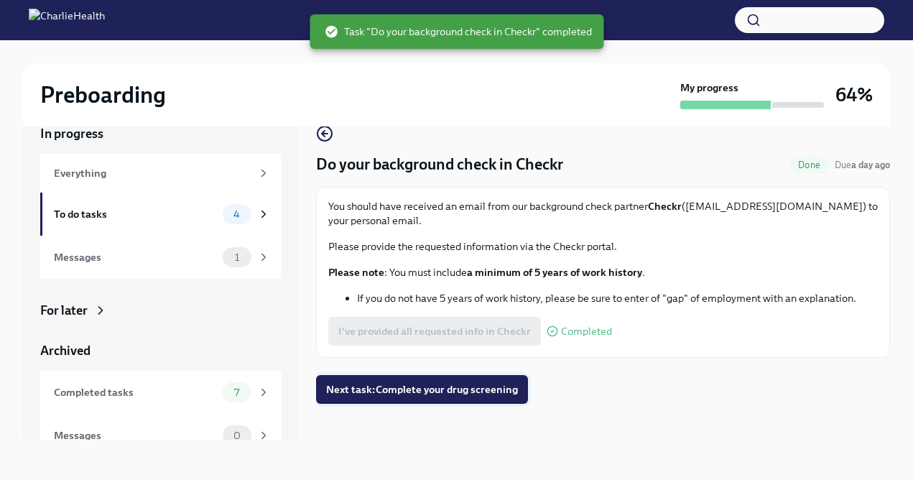
click at [491, 400] on button "Next task : Complete your drug screening" at bounding box center [422, 389] width 212 height 29
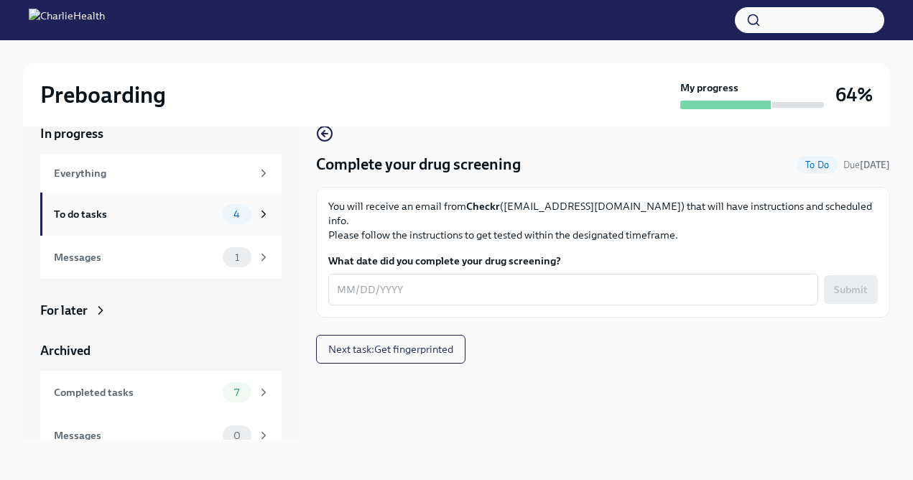
click at [195, 217] on div "To do tasks" at bounding box center [135, 214] width 163 height 16
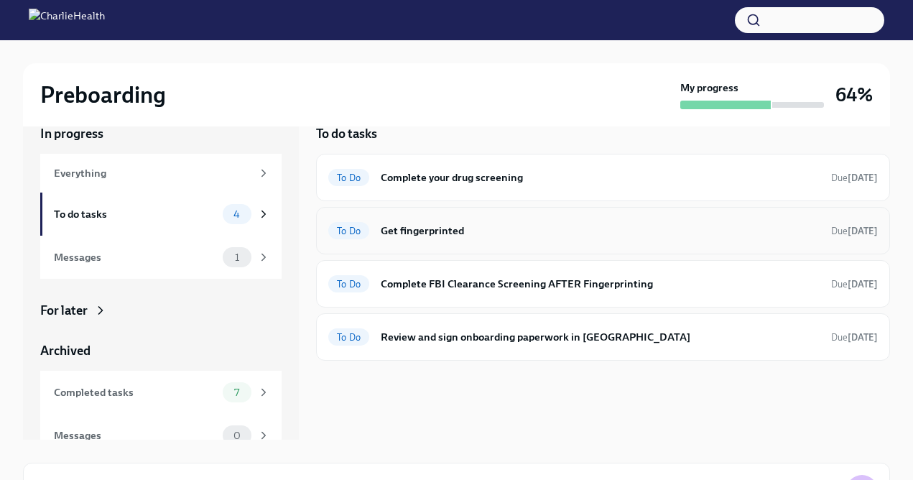
click at [406, 224] on h6 "Get fingerprinted" at bounding box center [600, 231] width 439 height 16
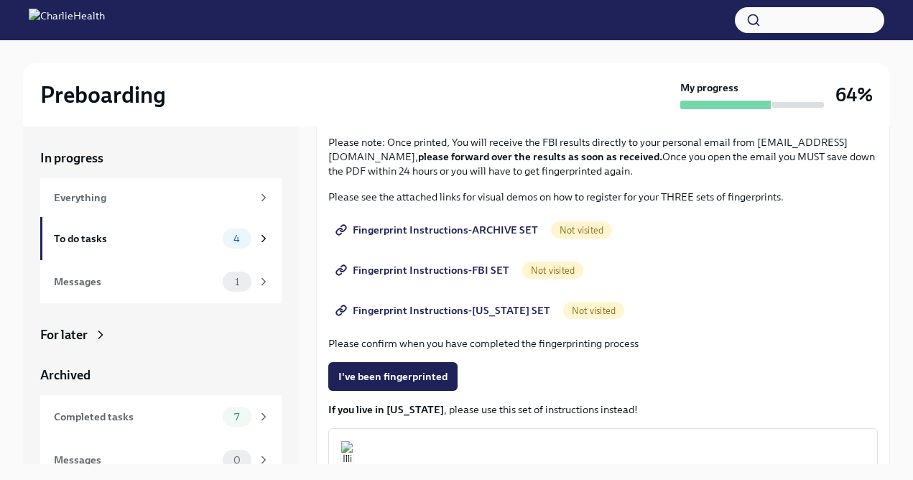
scroll to position [64, 0]
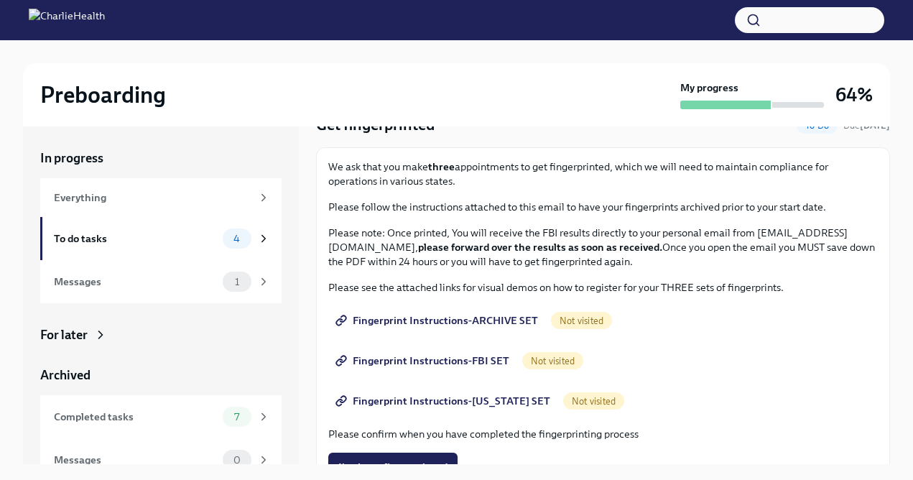
click at [460, 320] on span "Fingerprint Instructions-ARCHIVE SET" at bounding box center [438, 320] width 200 height 14
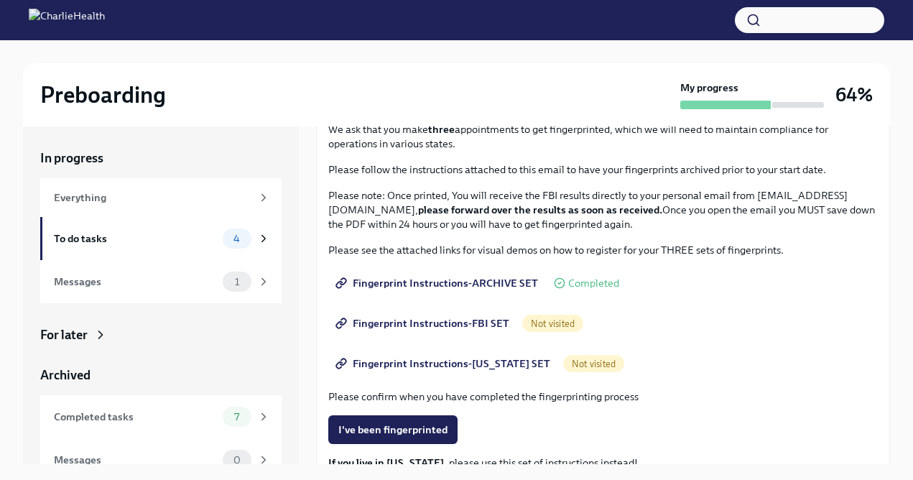
scroll to position [106, 0]
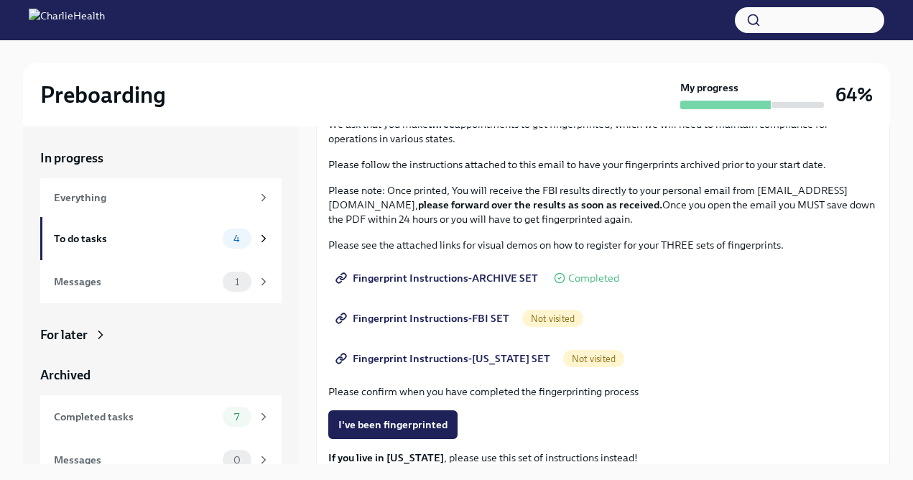
click at [402, 311] on span "Fingerprint Instructions-FBI SET" at bounding box center [423, 318] width 171 height 14
